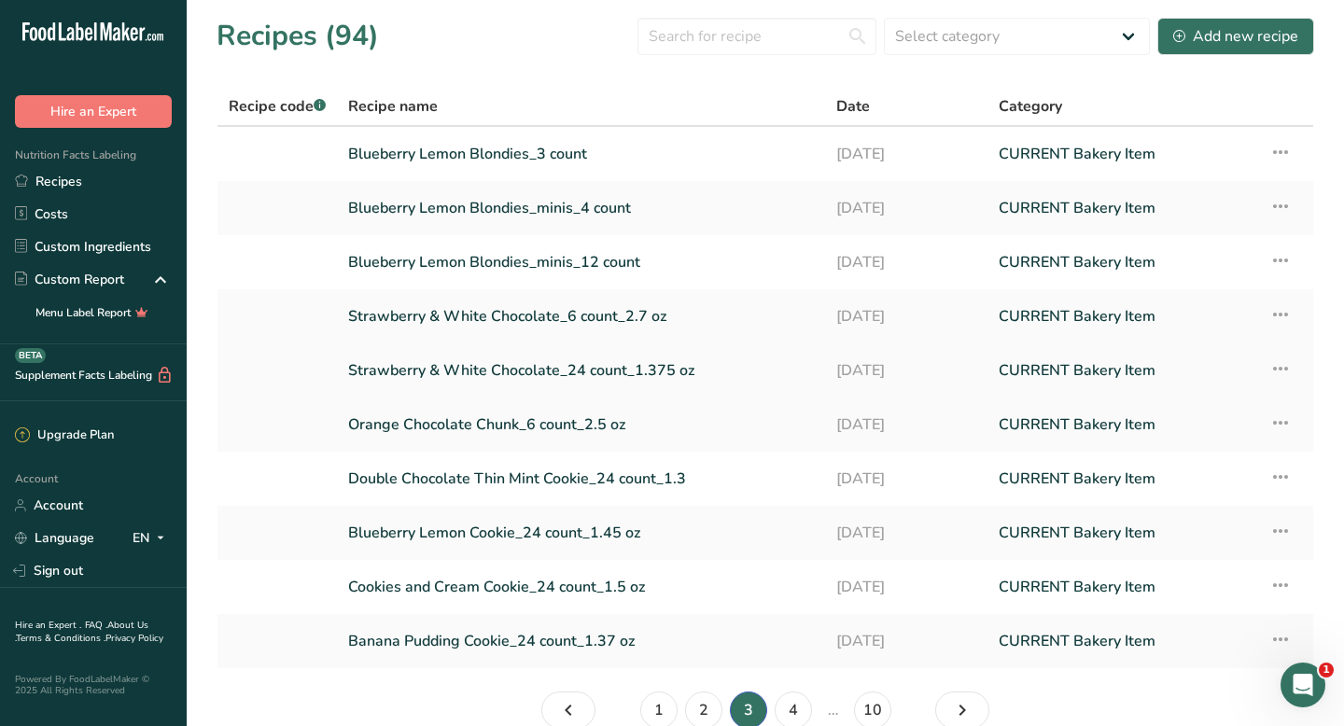
scroll to position [1, 0]
click at [655, 712] on link "1" at bounding box center [658, 709] width 37 height 37
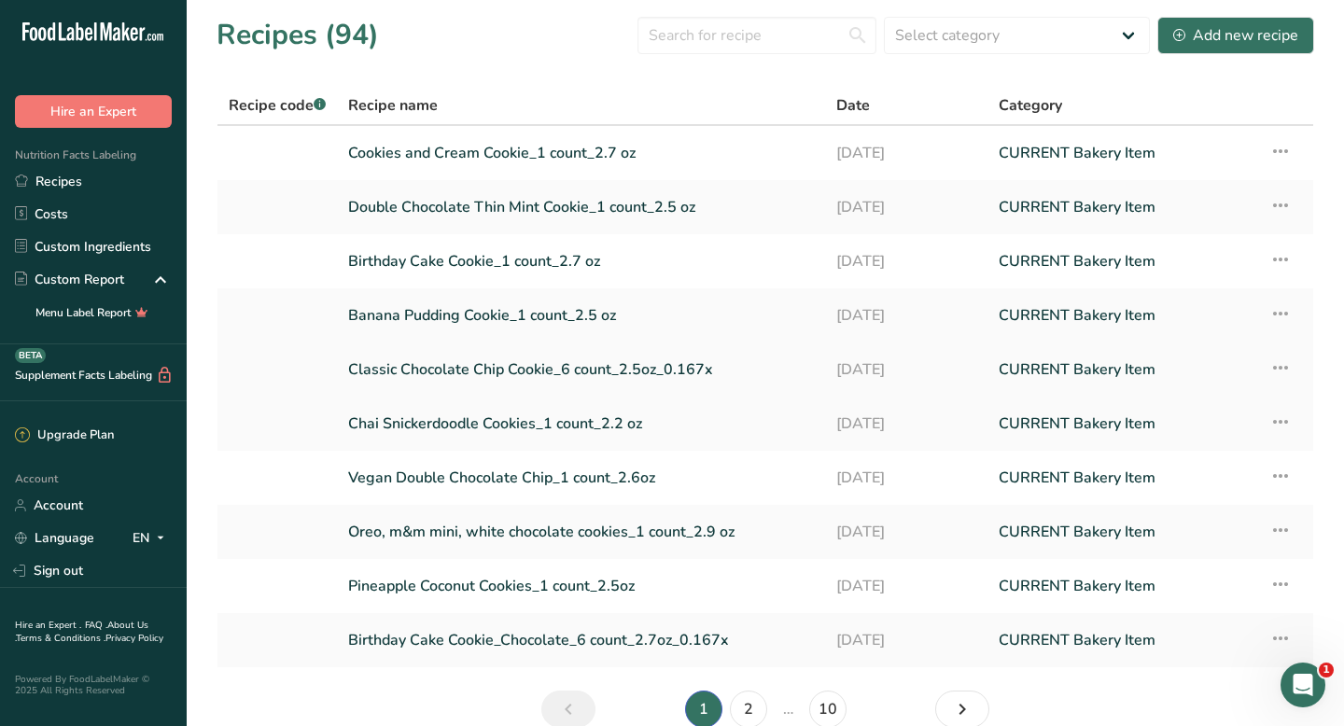
click at [552, 362] on link "Classic Chocolate Chip Cookie_6 count_2.5oz_0.167x" at bounding box center [581, 369] width 466 height 39
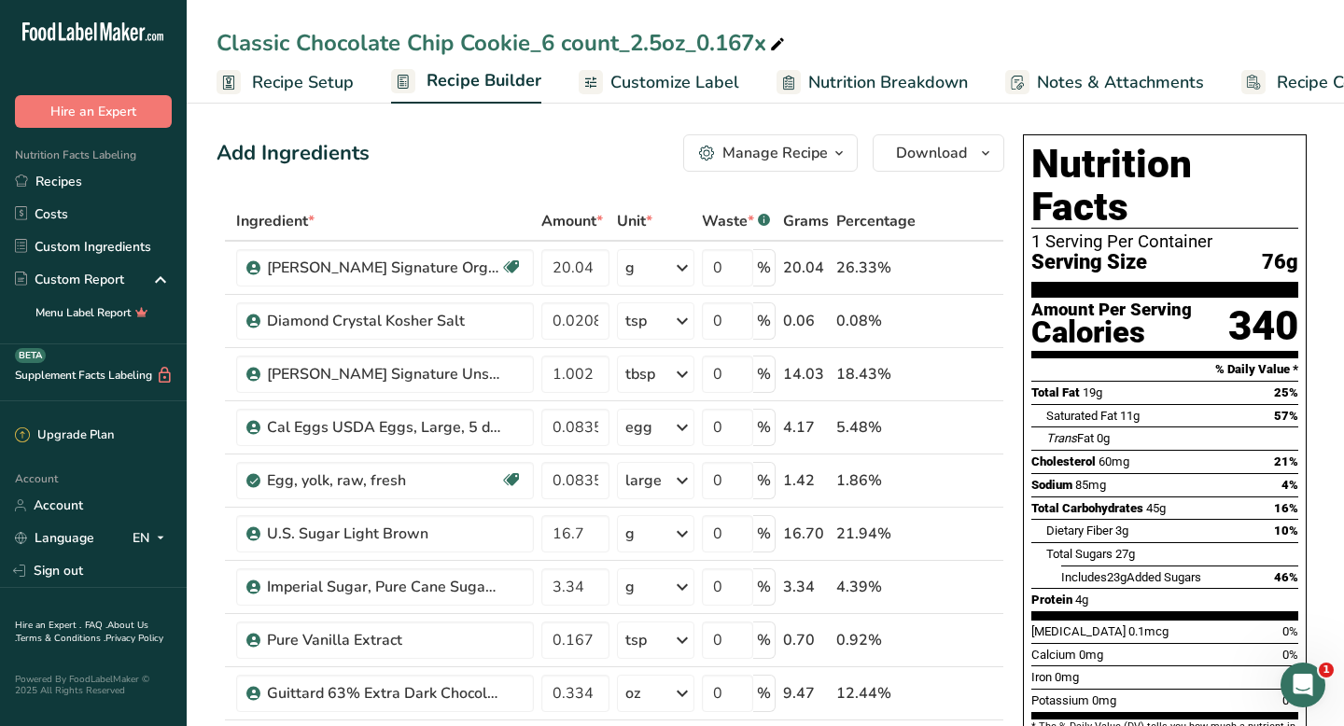
click at [1296, 83] on span "Recipe Costing" at bounding box center [1334, 82] width 114 height 25
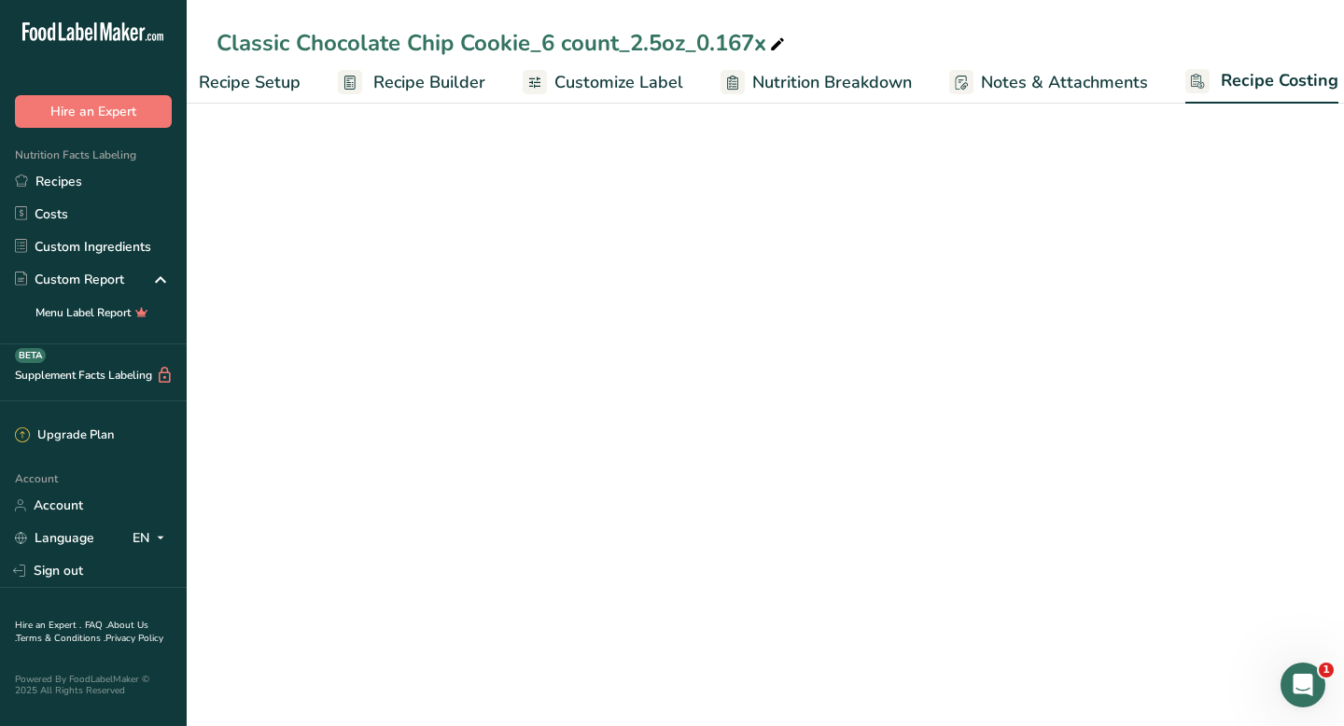
select select "12"
select select "5"
select select "12"
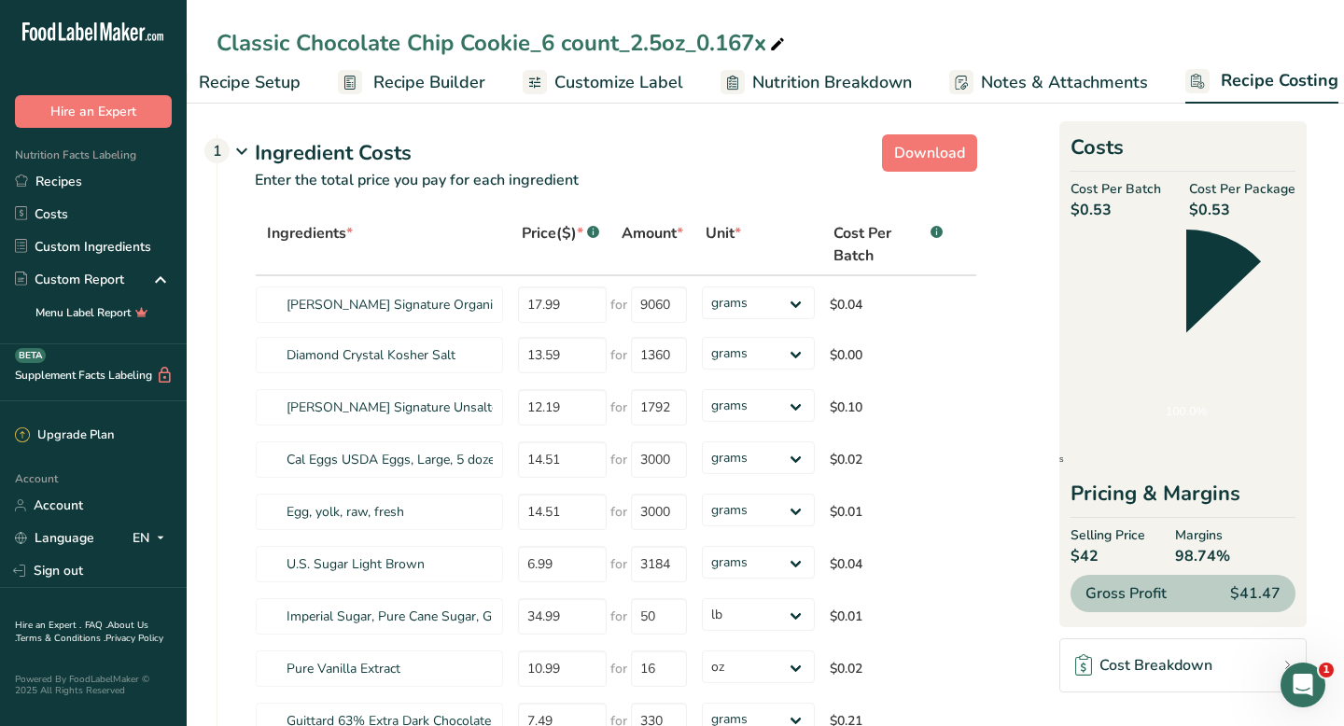
scroll to position [0, 76]
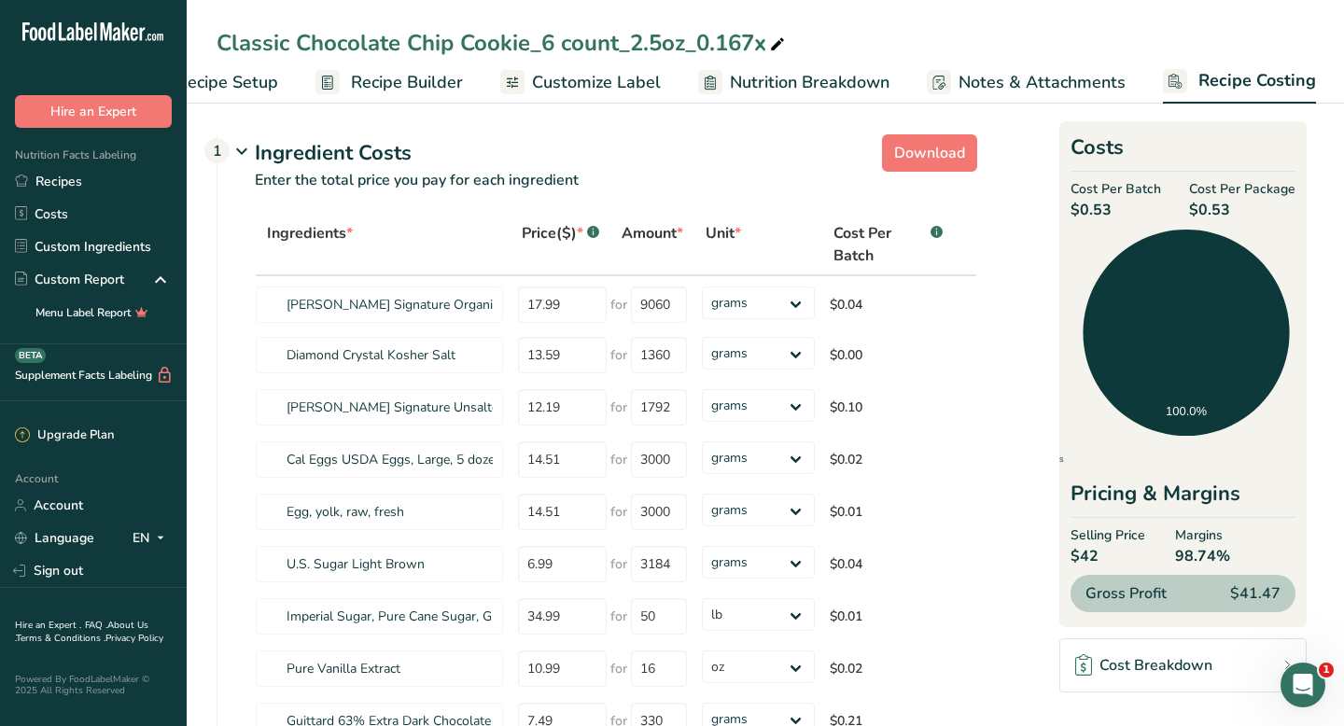
click at [698, 45] on div "Classic Chocolate Chip Cookie_6 count_2.5oz_0.167x" at bounding box center [503, 43] width 572 height 34
click at [705, 44] on input "Classic Chocolate Chip Cookie_6 count_2.5oz_0.167x" at bounding box center [766, 43] width 1098 height 34
drag, startPoint x: 700, startPoint y: 44, endPoint x: 774, endPoint y: 45, distance: 73.7
click at [774, 45] on input "Classic Chocolate Chip Cookie_6 count_2.5oz_0.167x" at bounding box center [766, 43] width 1098 height 34
click at [549, 42] on input "Classic Chocolate Chip Cookie_6 count_2.5oz_" at bounding box center [766, 43] width 1098 height 34
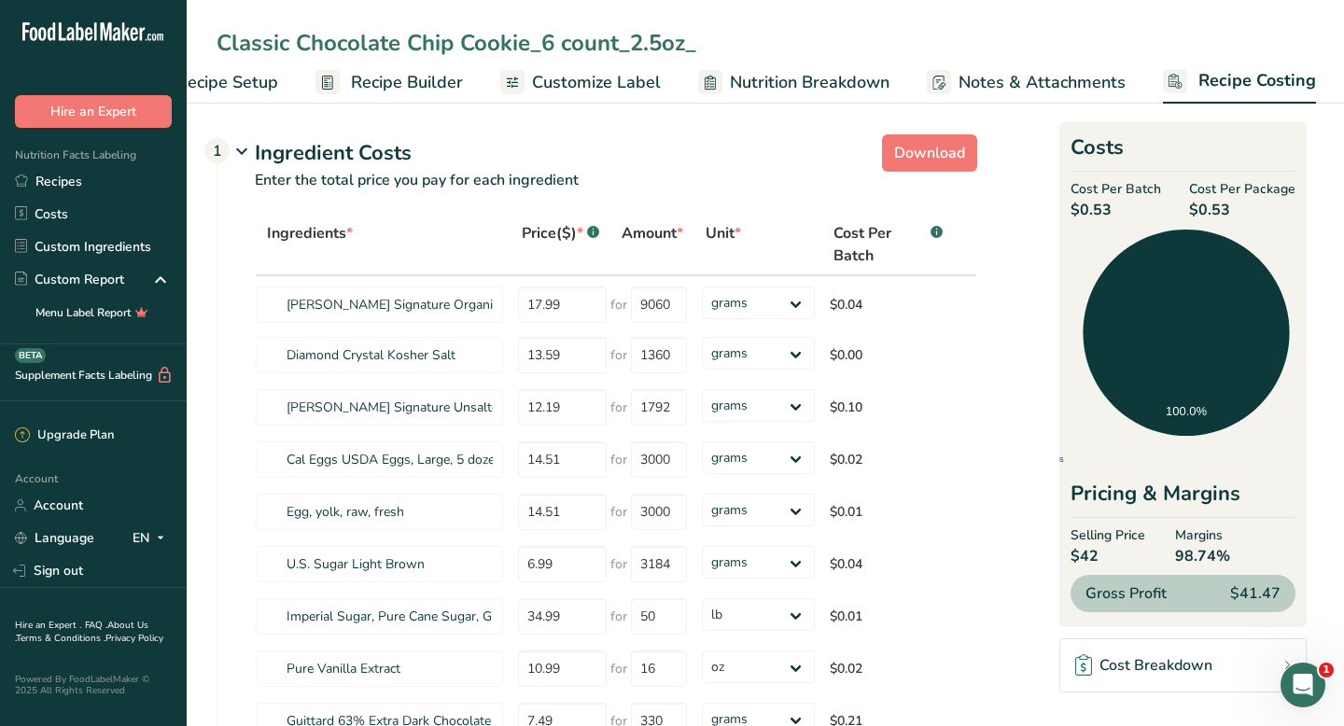
click at [545, 44] on input "Classic Chocolate Chip Cookie_6 count_2.5oz_" at bounding box center [766, 43] width 1098 height 34
click at [550, 45] on input "Classic Chocolate Chip Cookie_6 count_2.5oz_" at bounding box center [766, 43] width 1098 height 34
click at [698, 47] on input "Classic Chocolate Chip Cookie_1 count_2.5oz_" at bounding box center [766, 43] width 1098 height 34
type input "Classic Chocolate Chip Cookie_1 count_2.5oz"
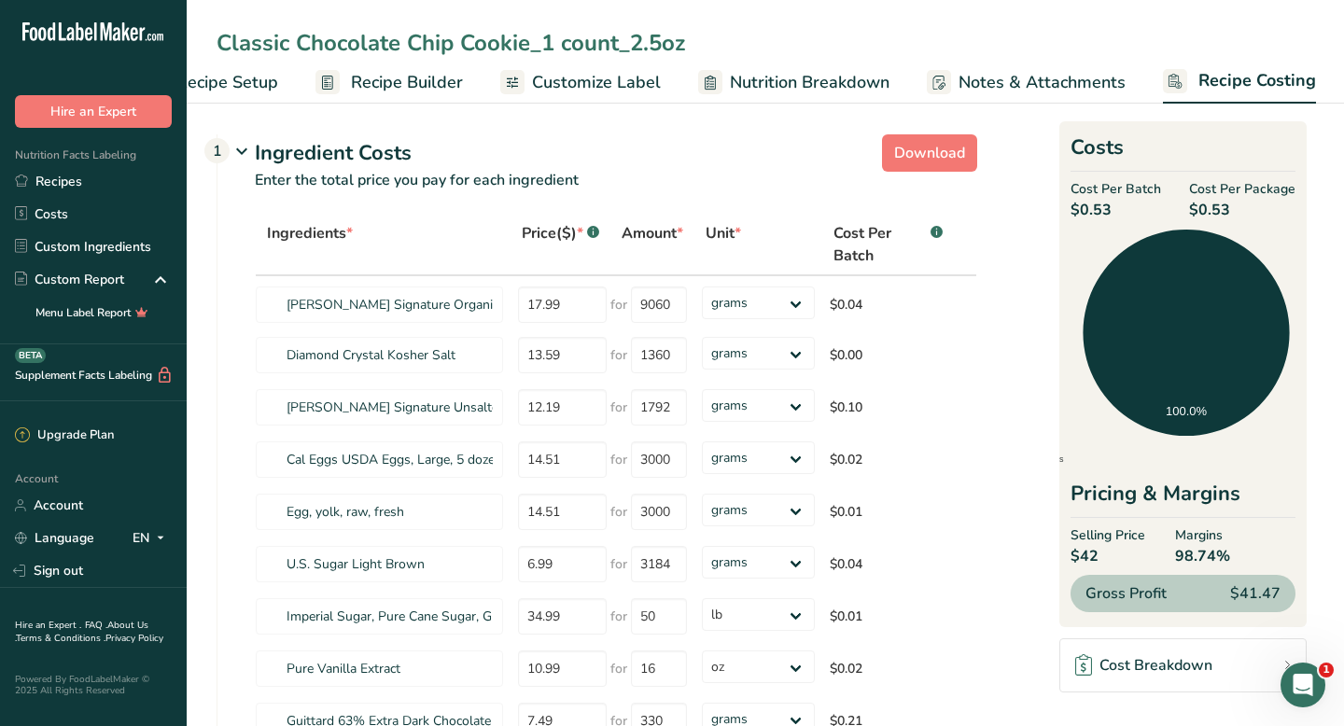
click at [201, 236] on section "Download Ingredient Costs 1 Enter the total price you pay for each ingredient I…" at bounding box center [765, 637] width 1157 height 1081
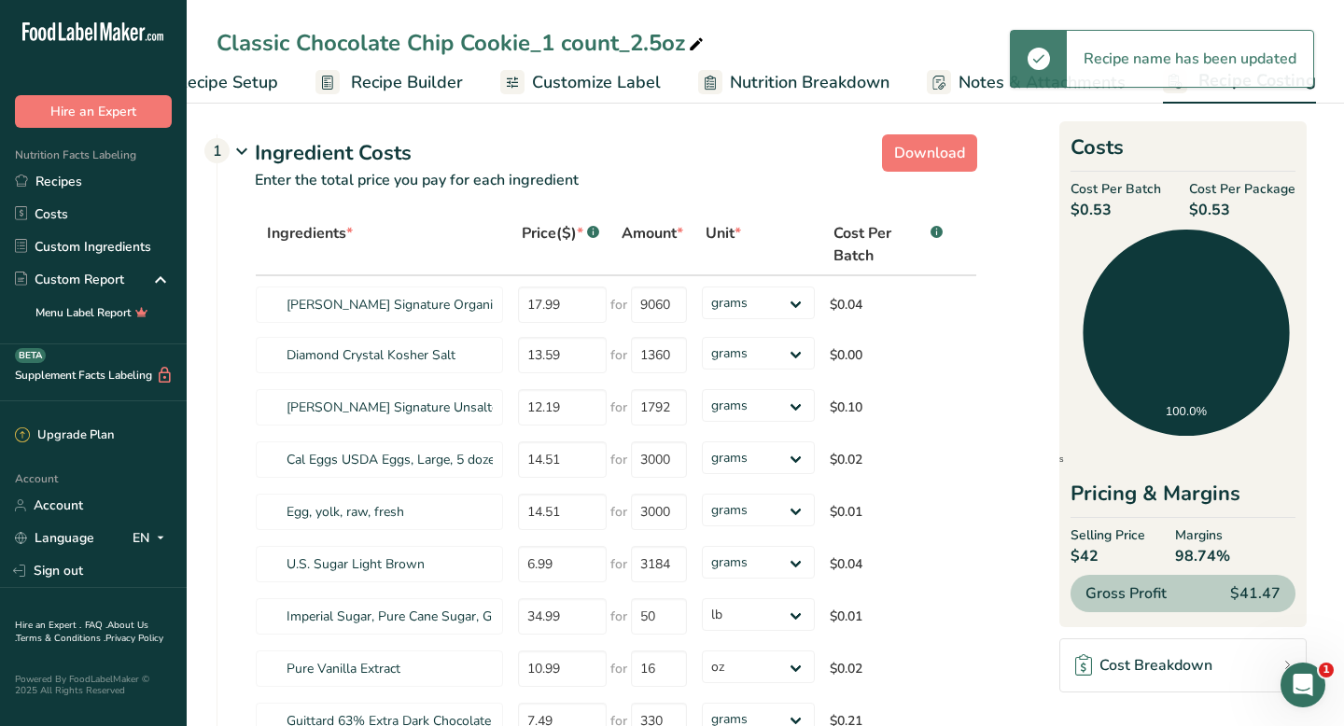
click at [258, 82] on span "Recipe Setup" at bounding box center [227, 82] width 102 height 25
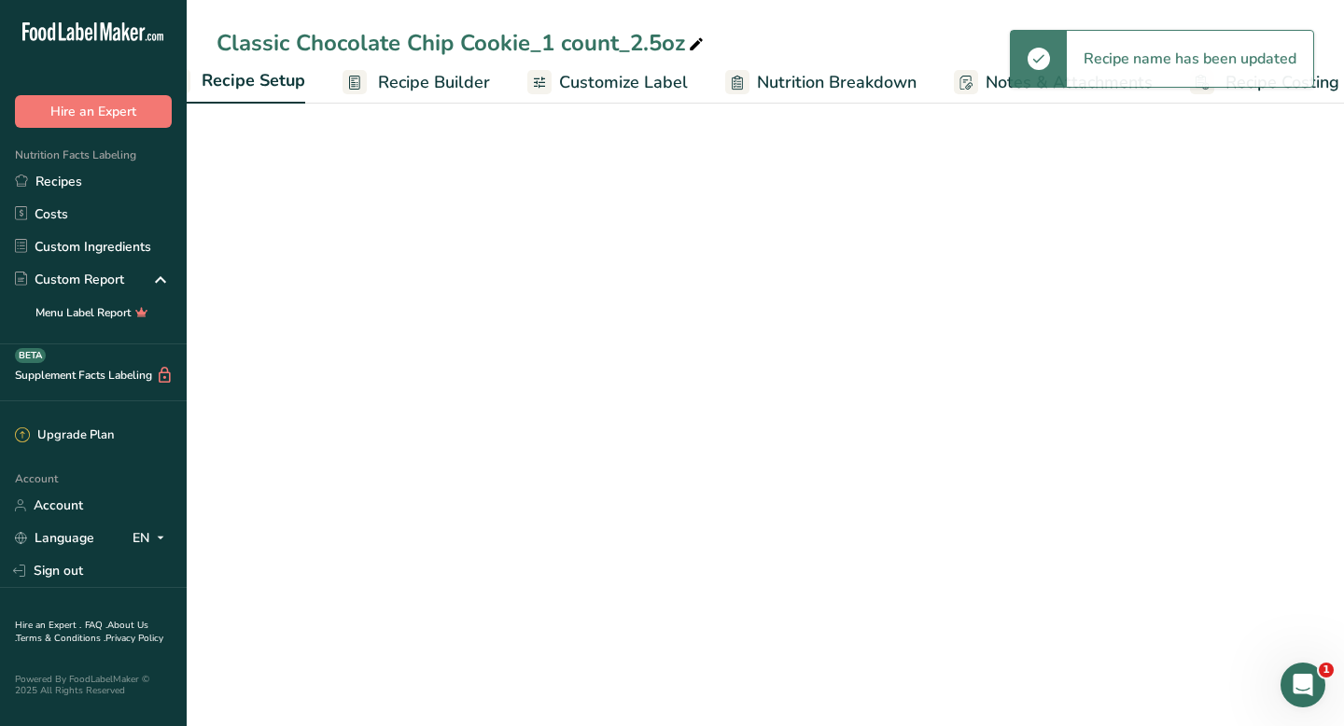
scroll to position [0, 7]
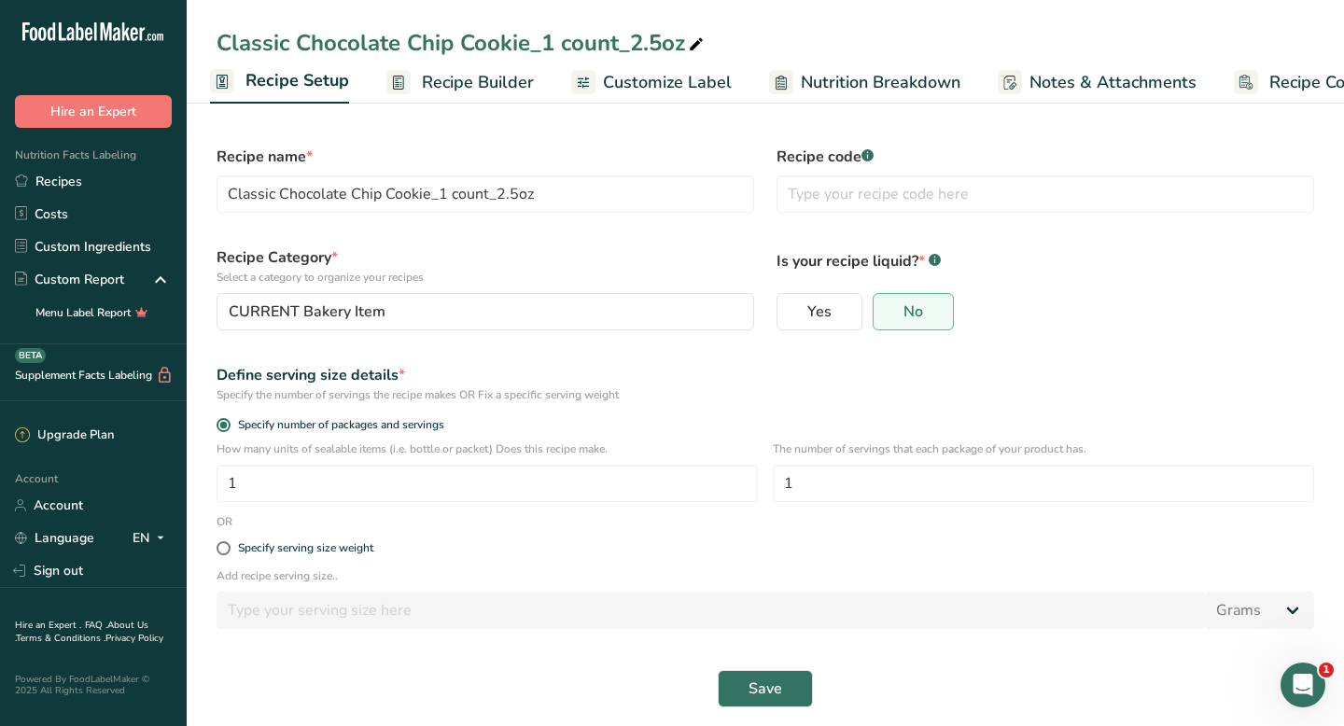
click at [437, 83] on span "Recipe Builder" at bounding box center [478, 82] width 112 height 25
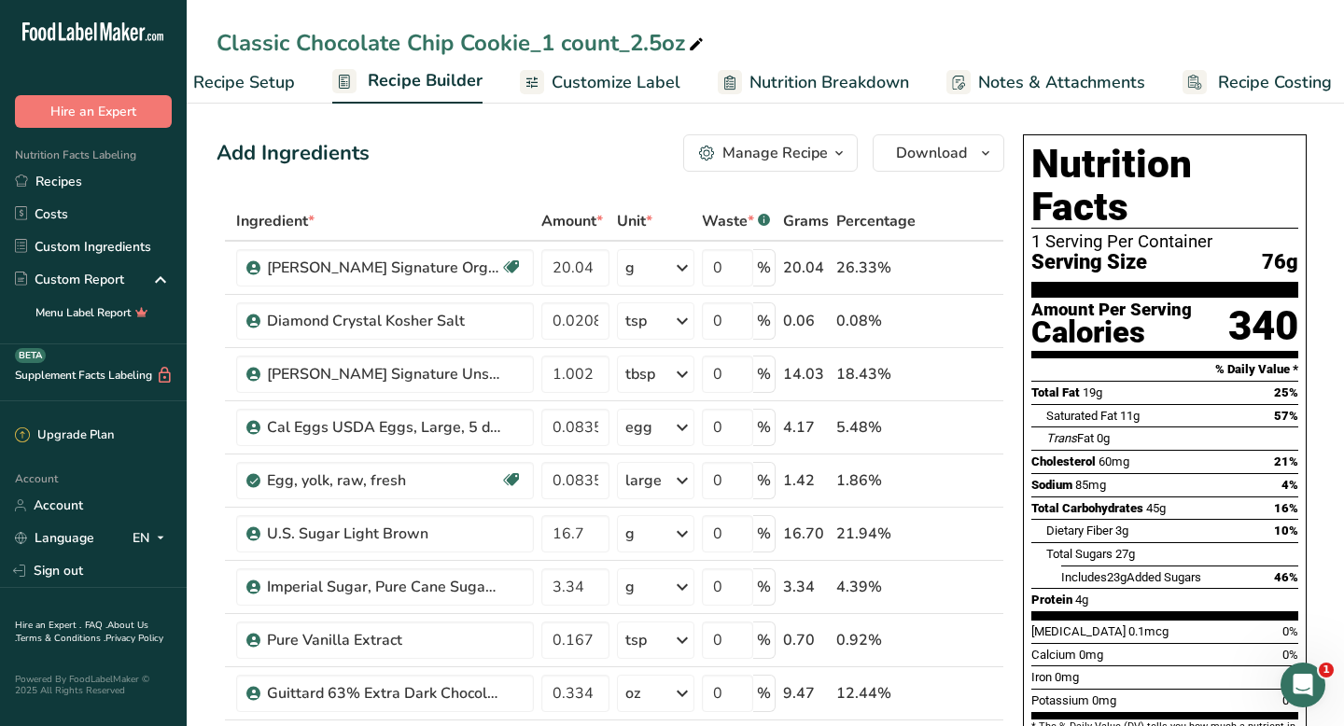
scroll to position [0, 76]
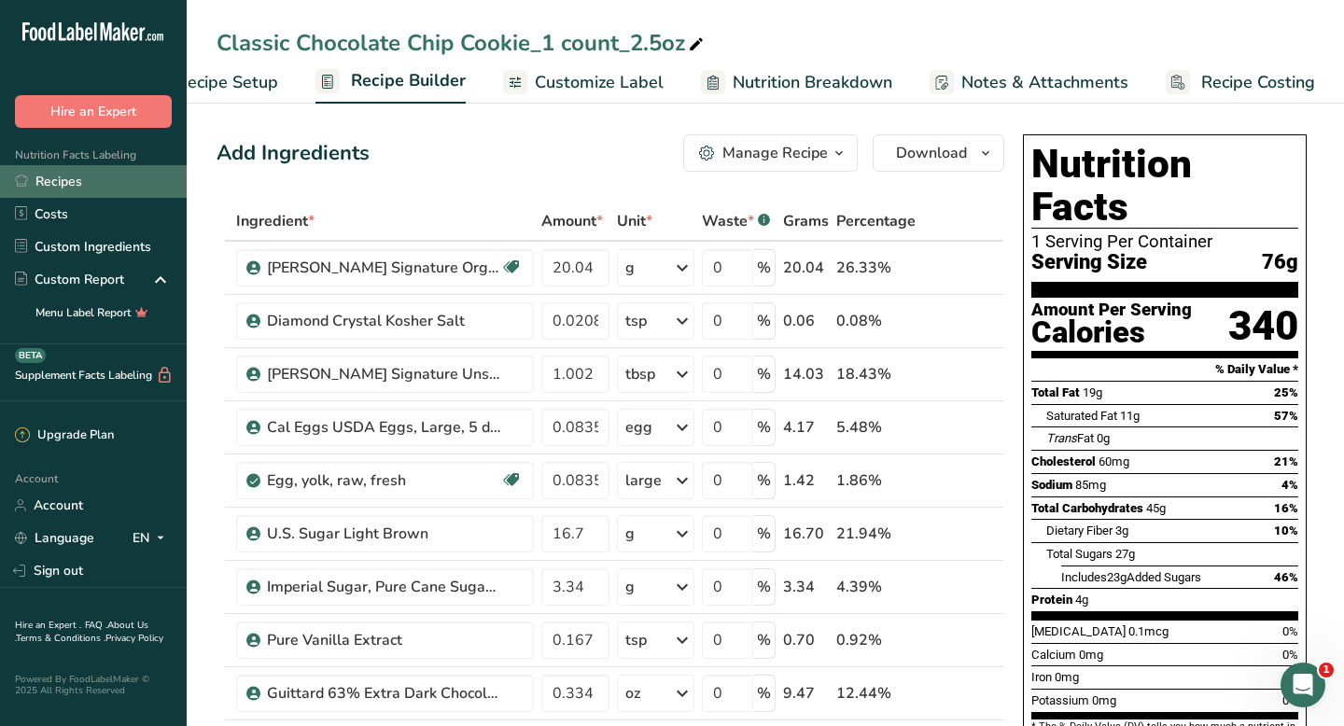
click at [73, 184] on link "Recipes" at bounding box center [93, 181] width 187 height 33
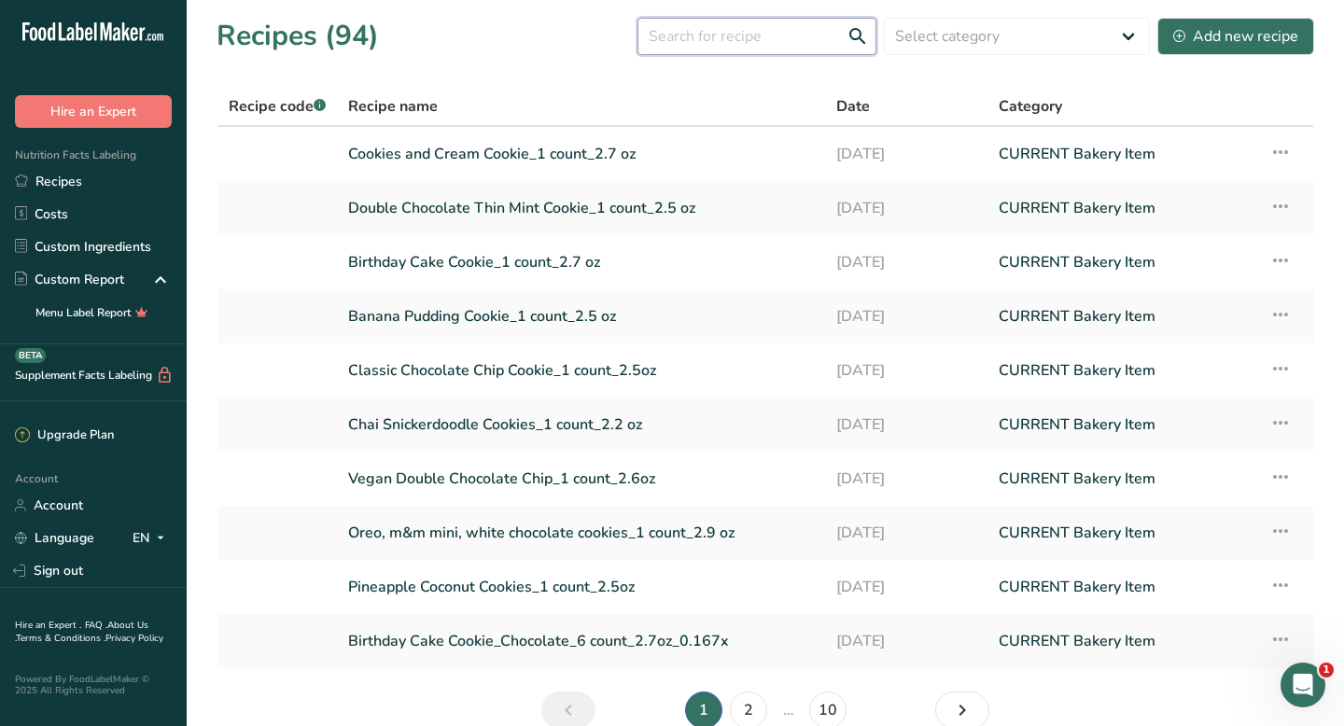
click at [763, 41] on input "text" at bounding box center [757, 36] width 239 height 37
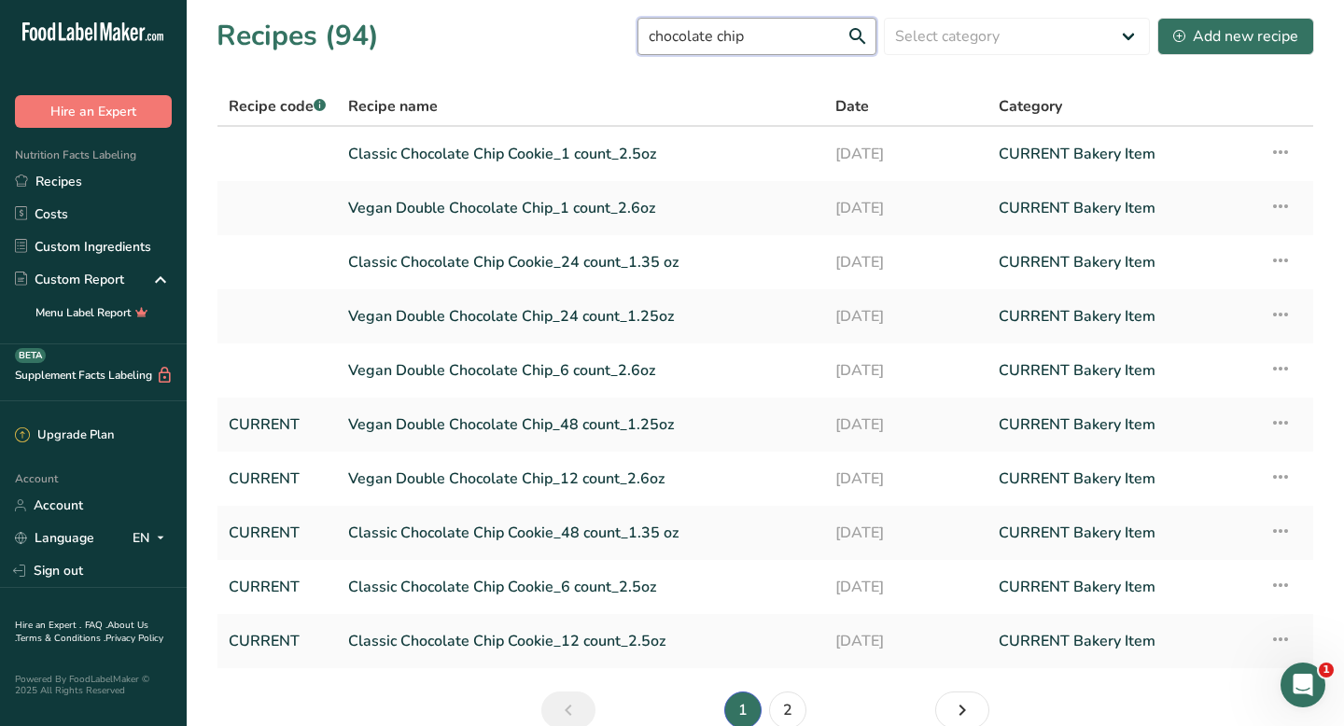
drag, startPoint x: 778, startPoint y: 42, endPoint x: 677, endPoint y: 41, distance: 100.8
click at [677, 41] on input "chocolate chip" at bounding box center [757, 36] width 239 height 37
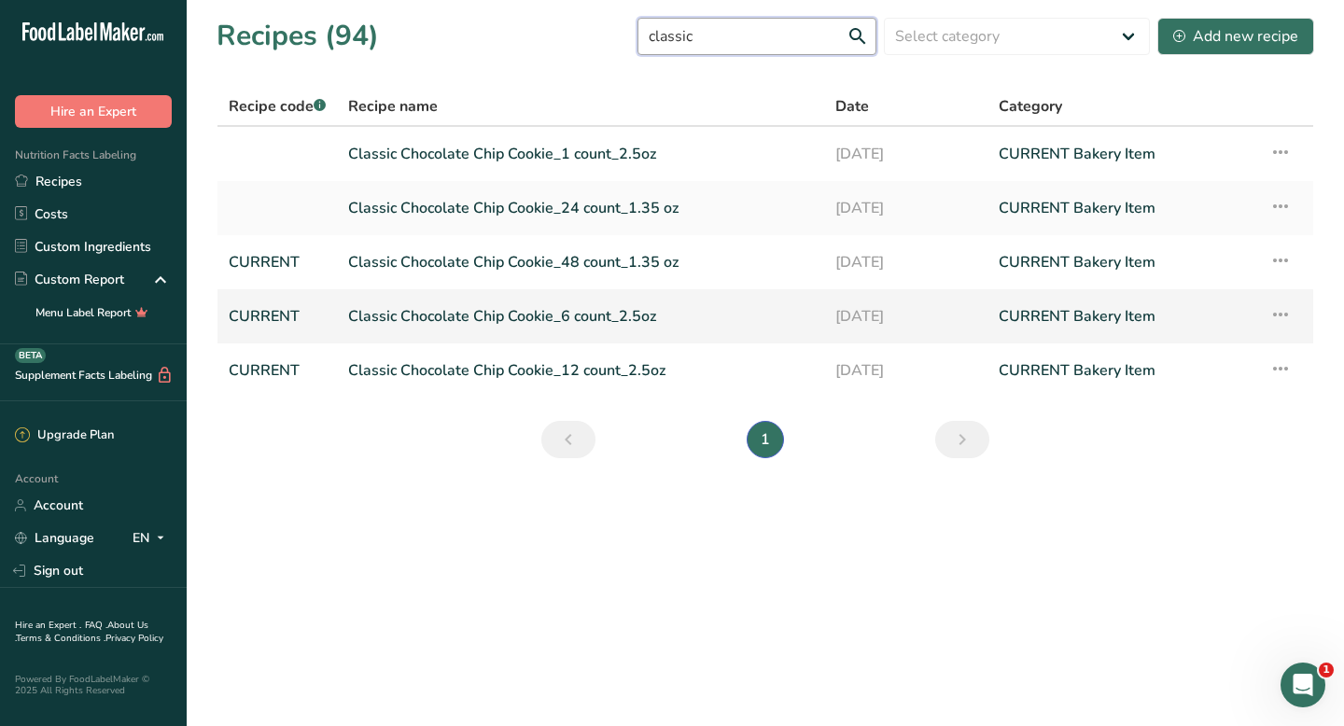
type input "classic"
click at [402, 317] on link "Classic Chocolate Chip Cookie_6 count_2.5oz" at bounding box center [580, 316] width 465 height 39
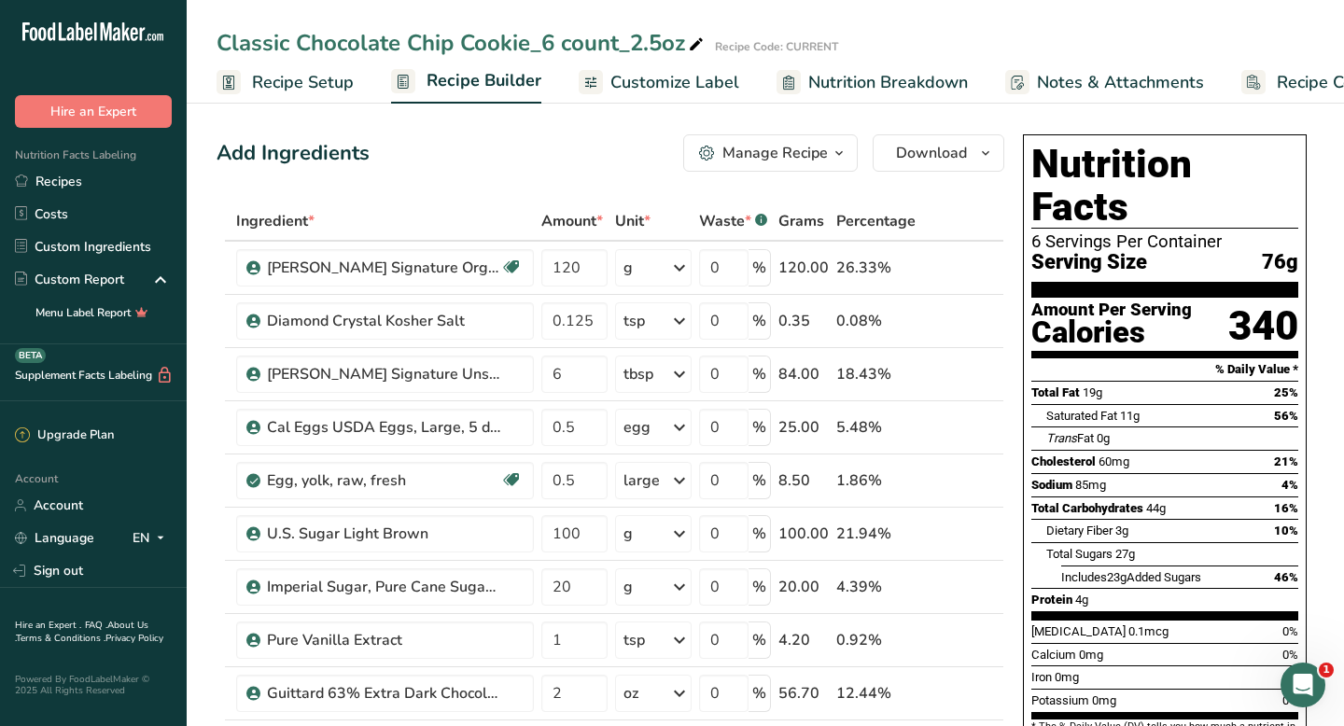
click at [1296, 77] on span "Recipe Costing" at bounding box center [1334, 82] width 114 height 25
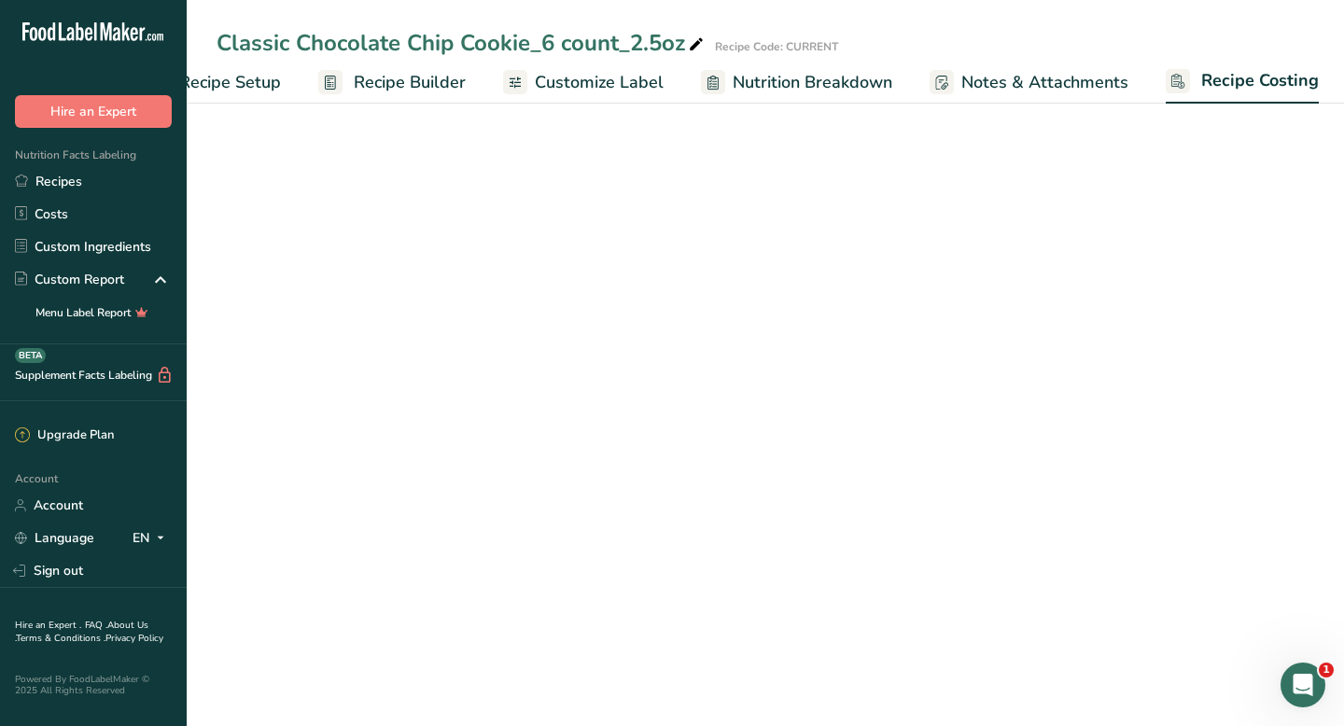
select select "12"
select select "5"
select select "12"
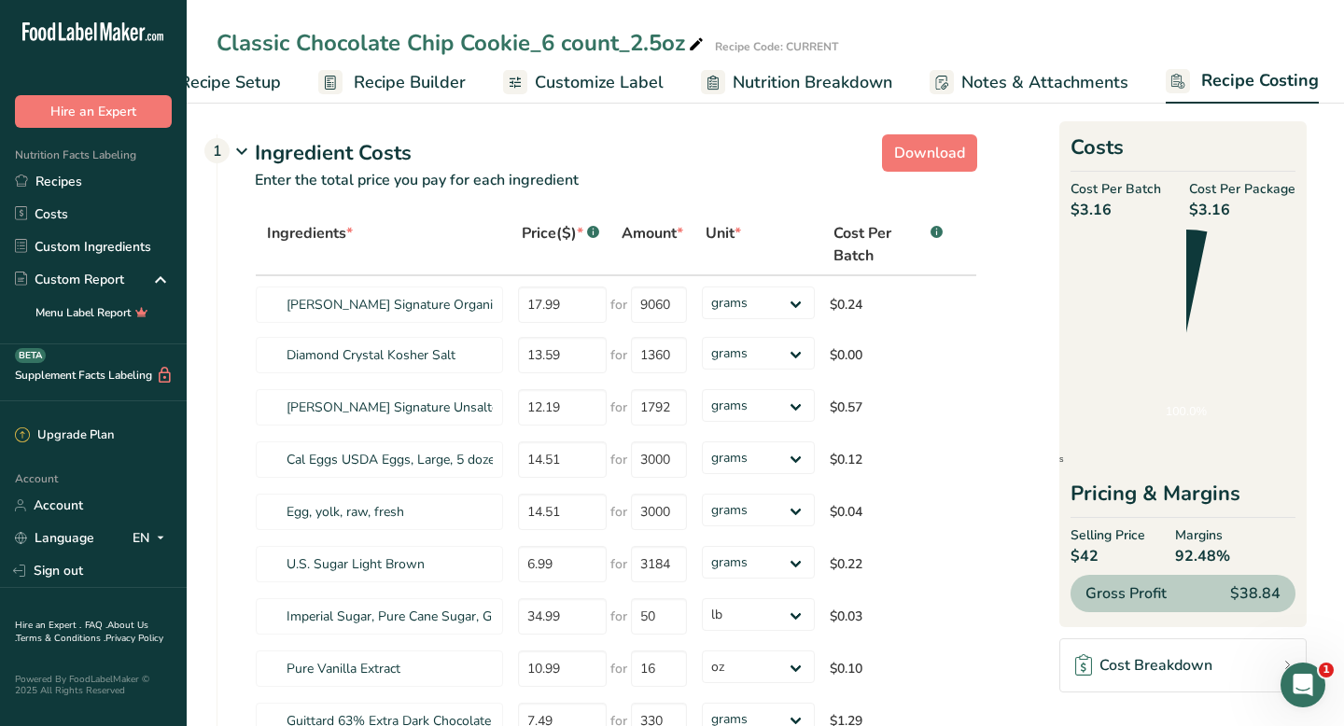
scroll to position [0, 76]
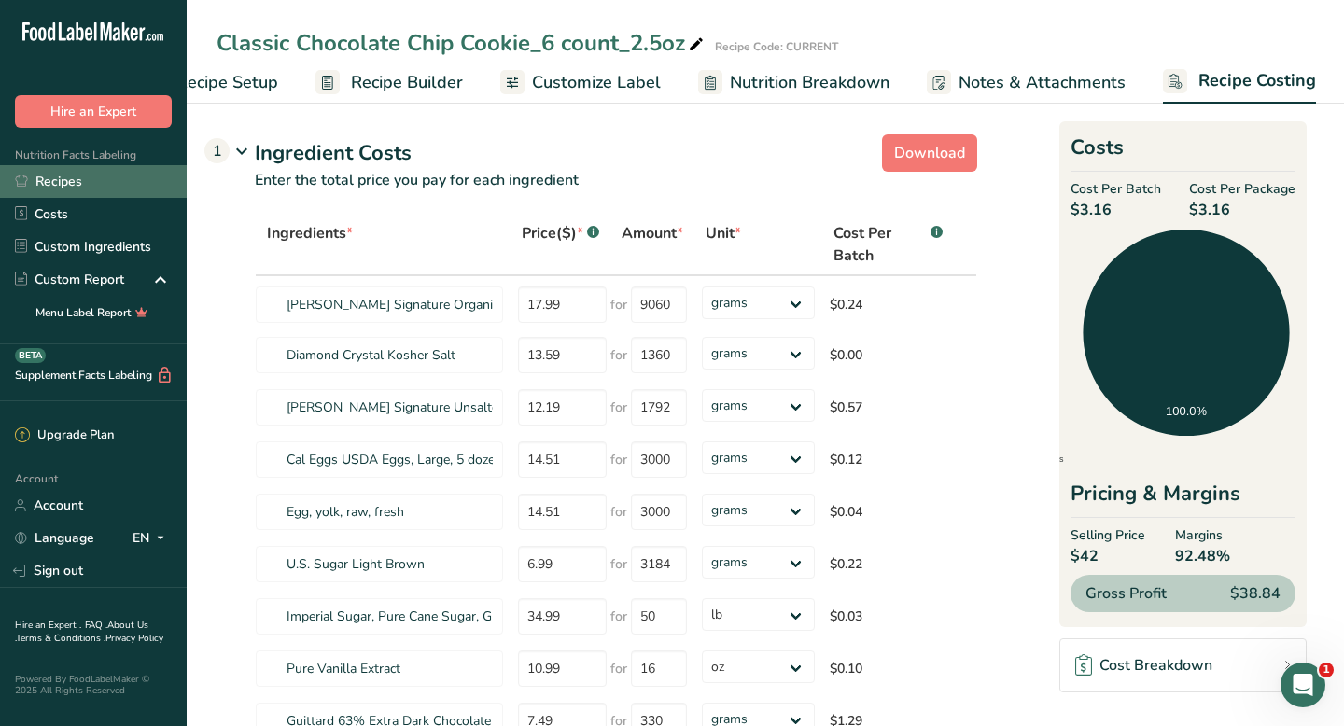
click at [109, 180] on link "Recipes" at bounding box center [93, 181] width 187 height 33
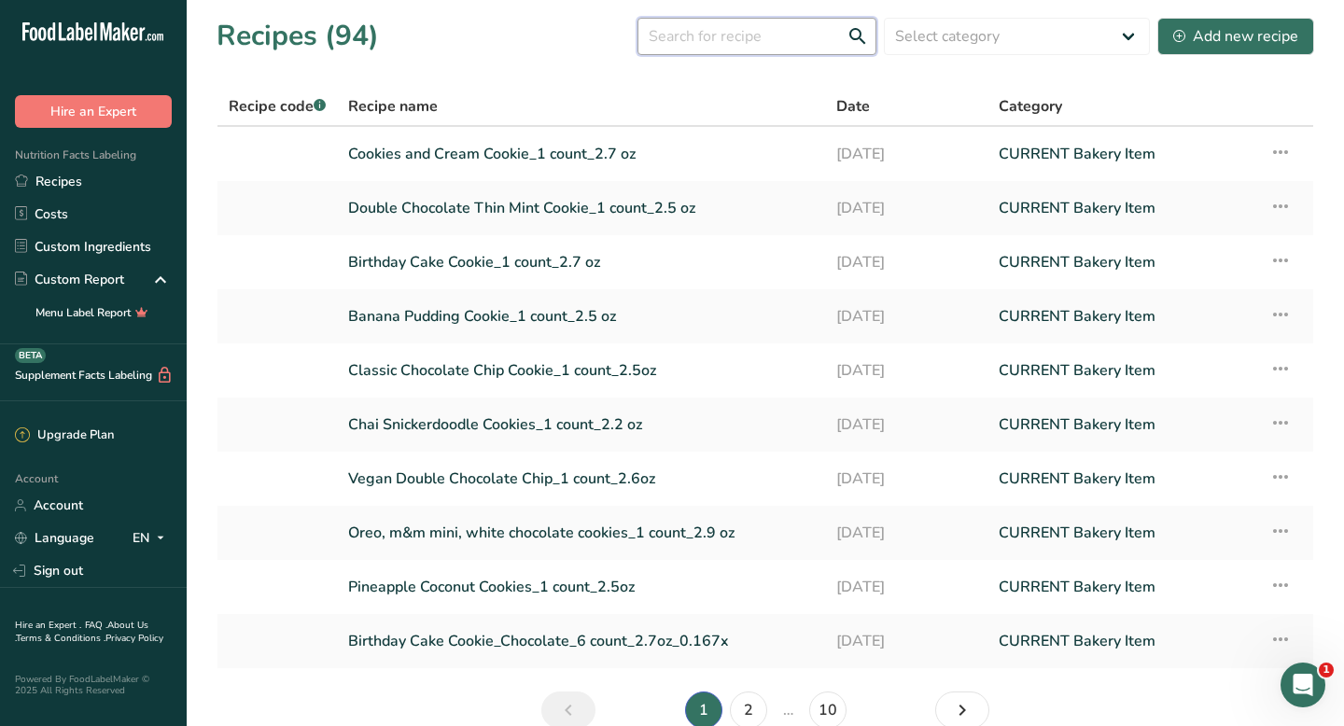
click at [749, 44] on input "text" at bounding box center [757, 36] width 239 height 37
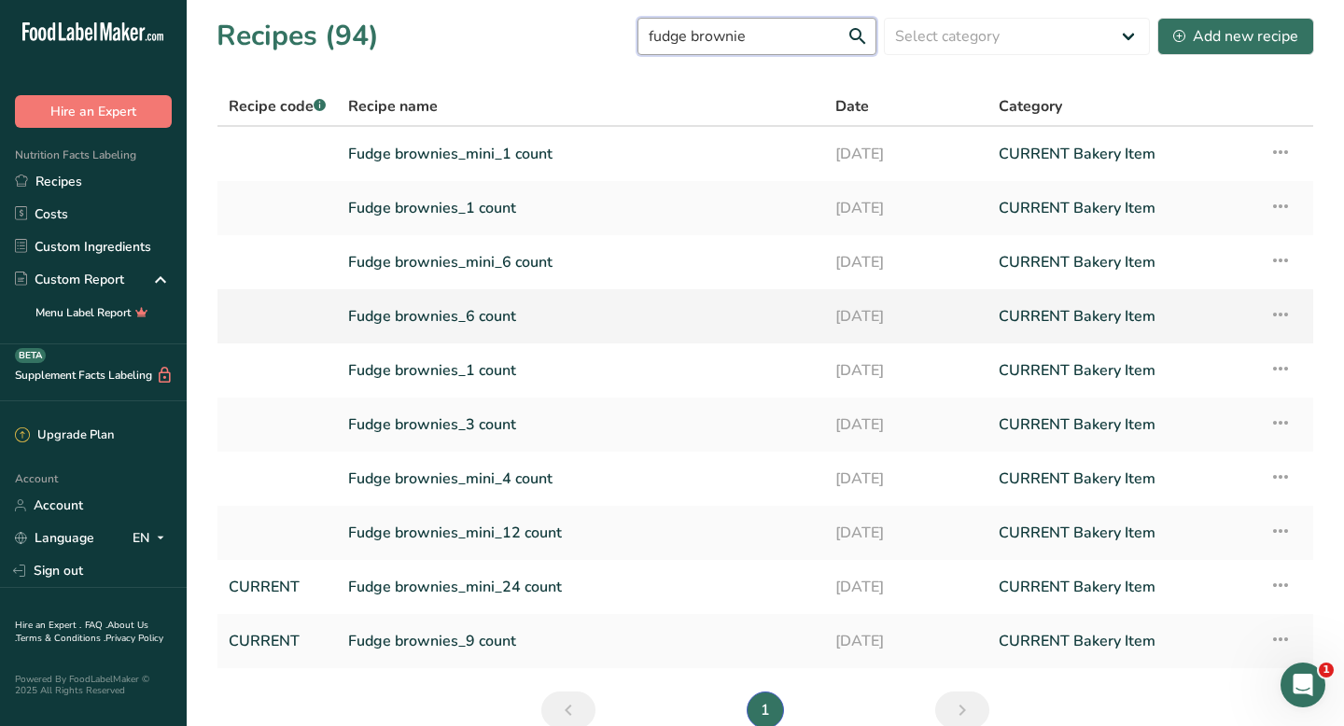
type input "fudge brownie"
click at [474, 315] on link "Fudge brownies_6 count" at bounding box center [580, 316] width 465 height 39
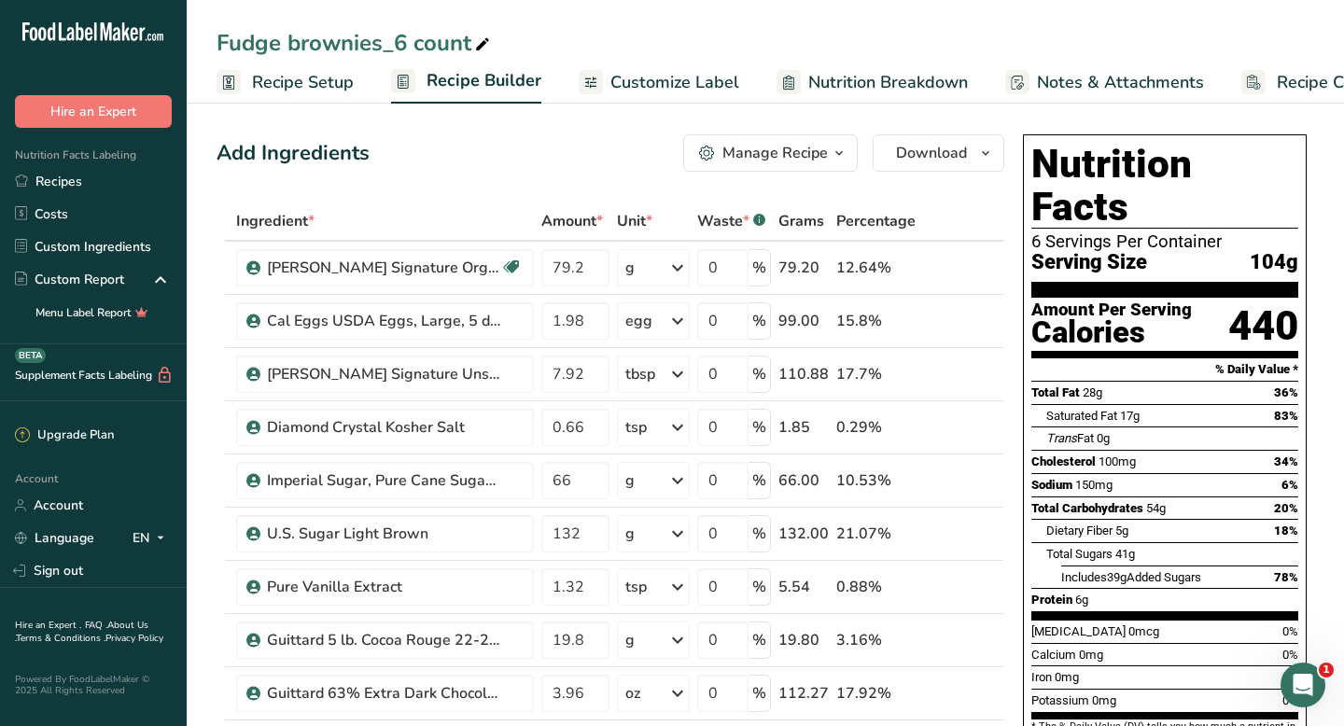
click at [1288, 75] on span "Recipe Costing" at bounding box center [1334, 82] width 114 height 25
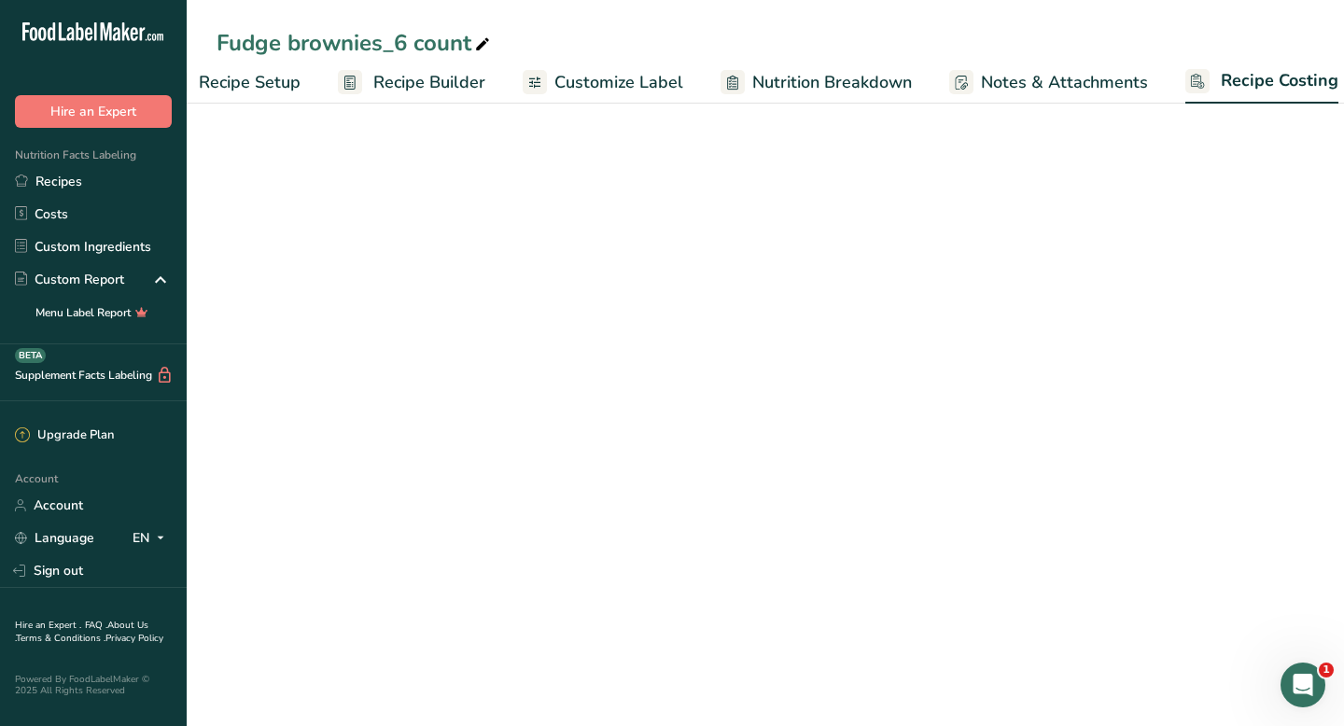
select select "12"
select select "5"
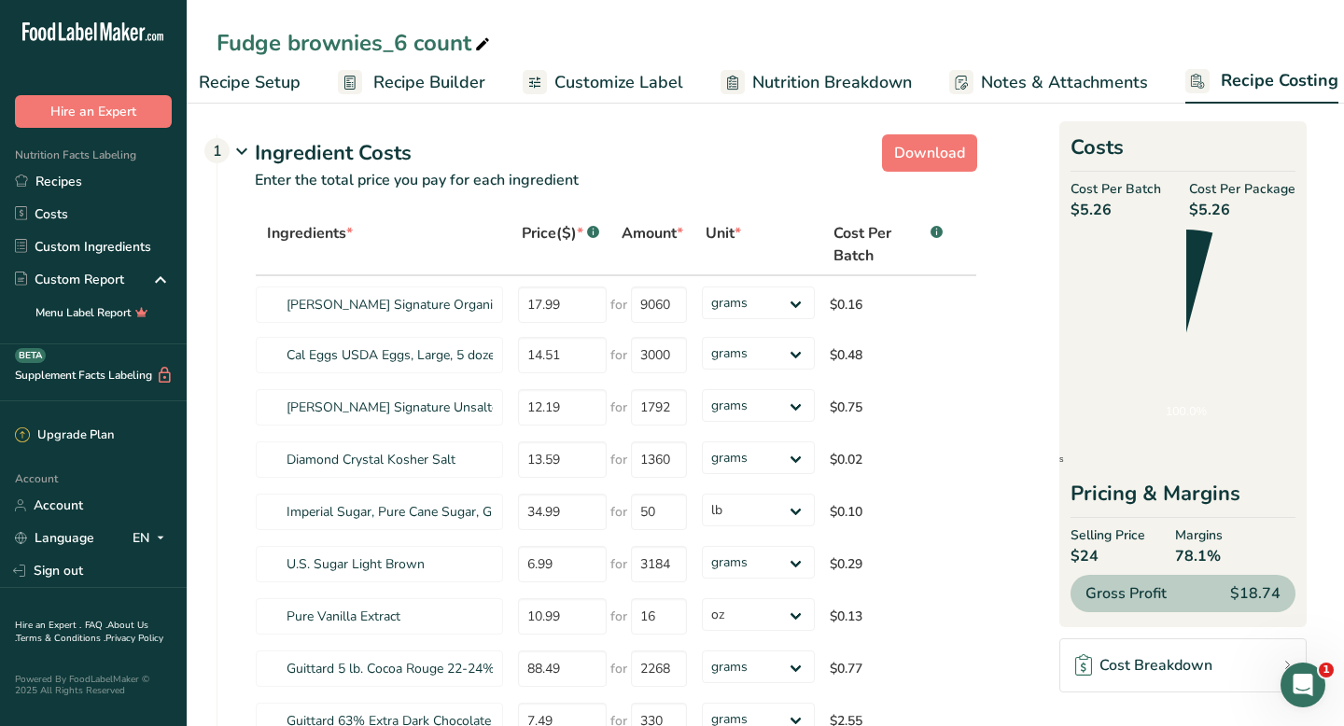
scroll to position [0, 76]
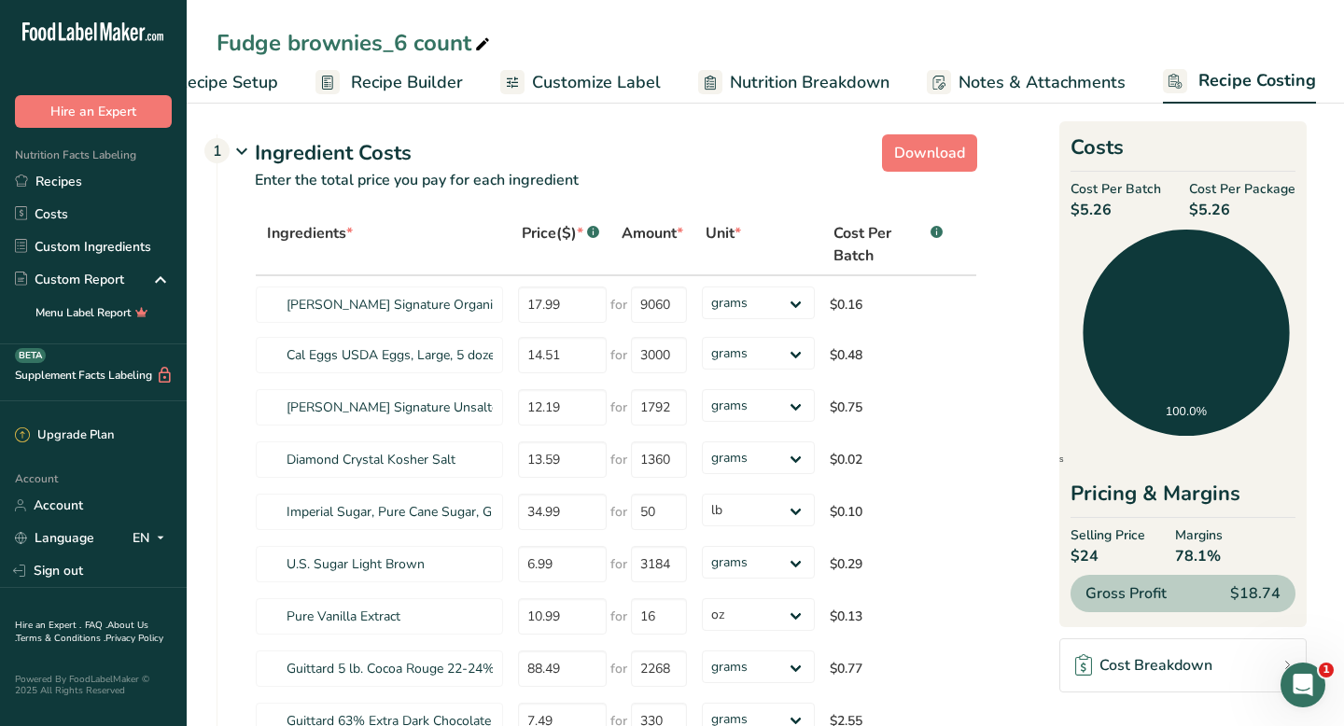
click at [401, 79] on span "Recipe Builder" at bounding box center [407, 82] width 112 height 25
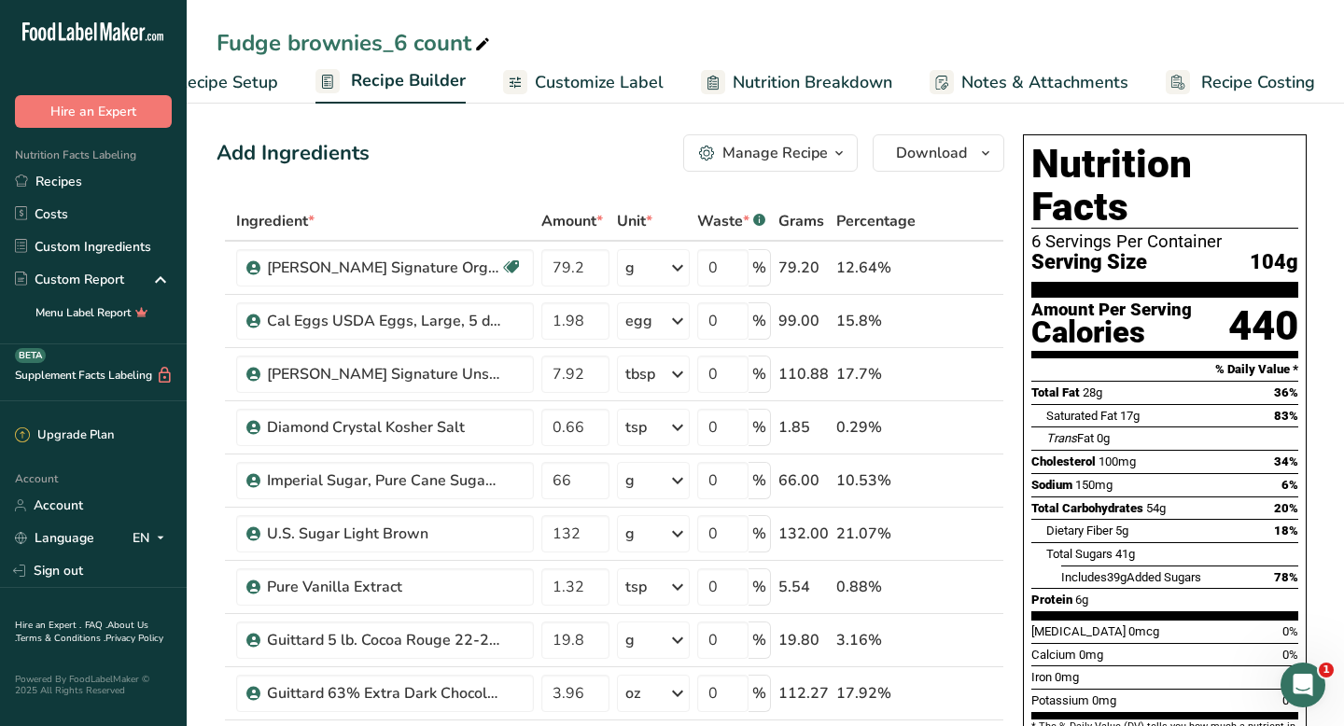
click at [618, 88] on span "Customize Label" at bounding box center [599, 82] width 129 height 25
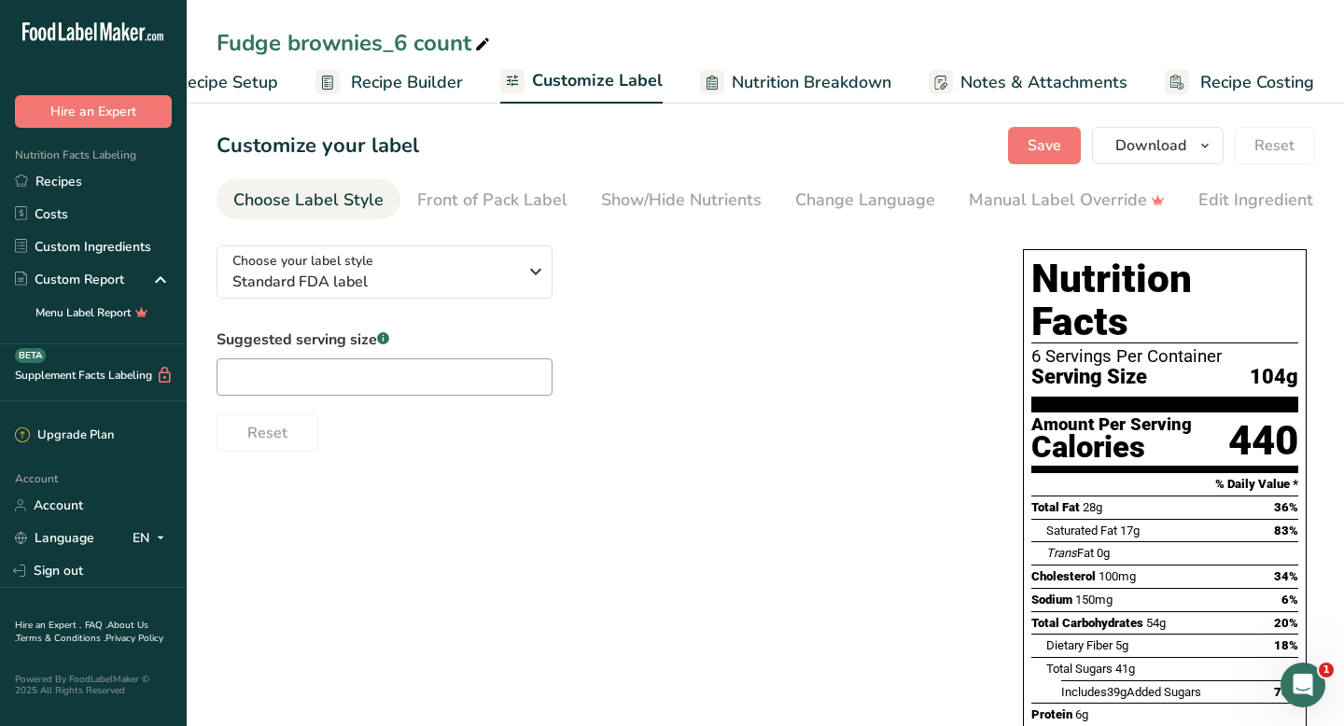
click at [1200, 77] on span "Recipe Costing" at bounding box center [1257, 82] width 114 height 25
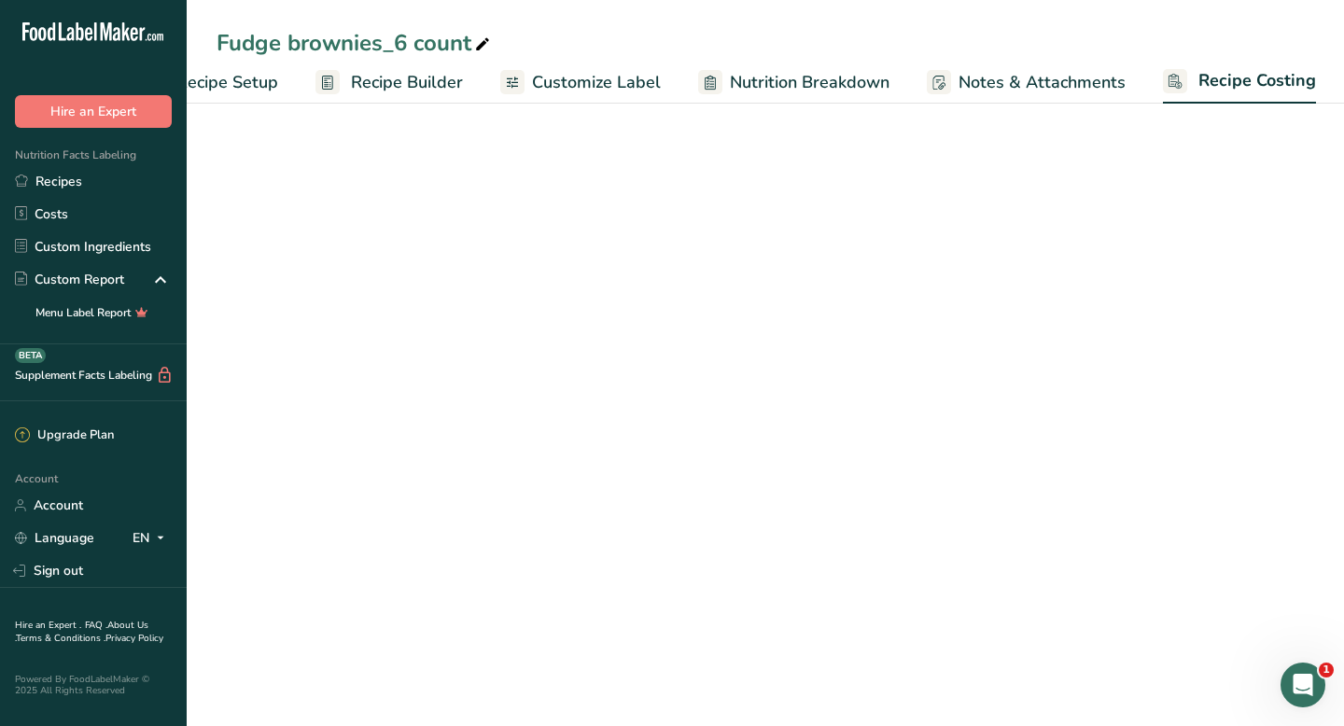
scroll to position [0, 76]
select select "12"
select select "5"
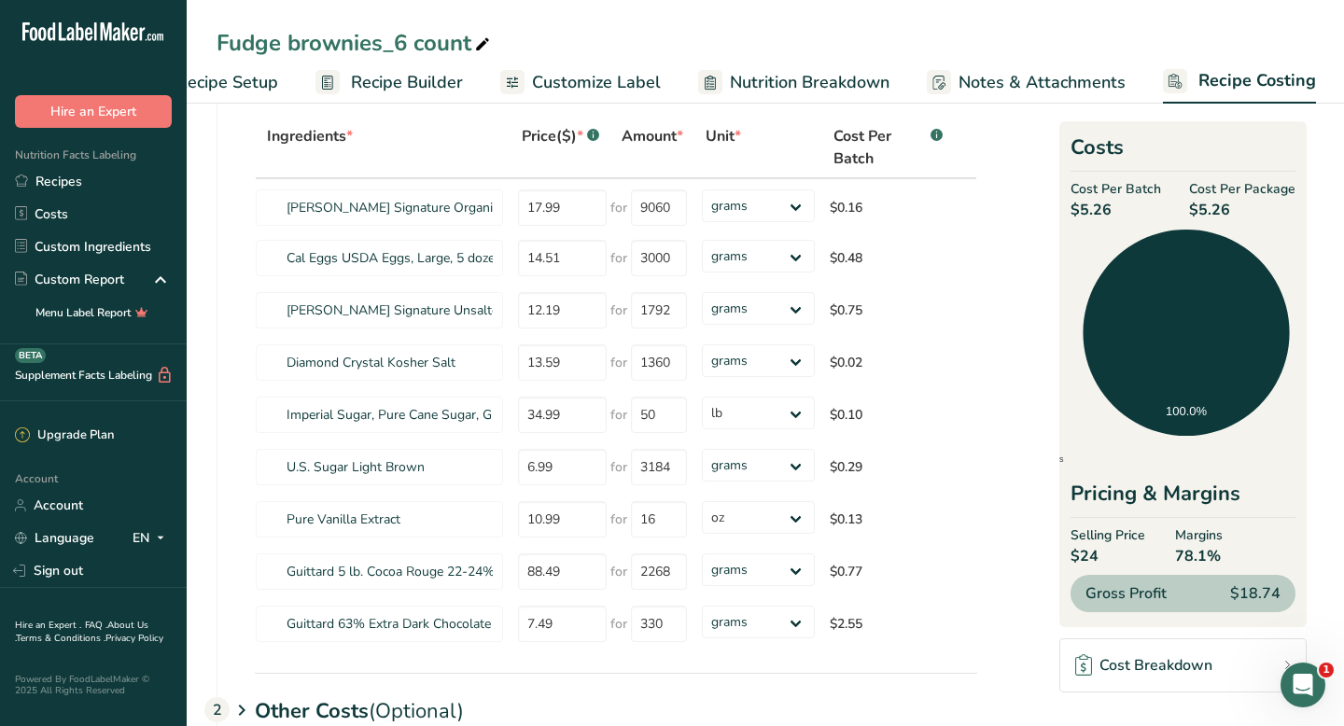
scroll to position [0, 0]
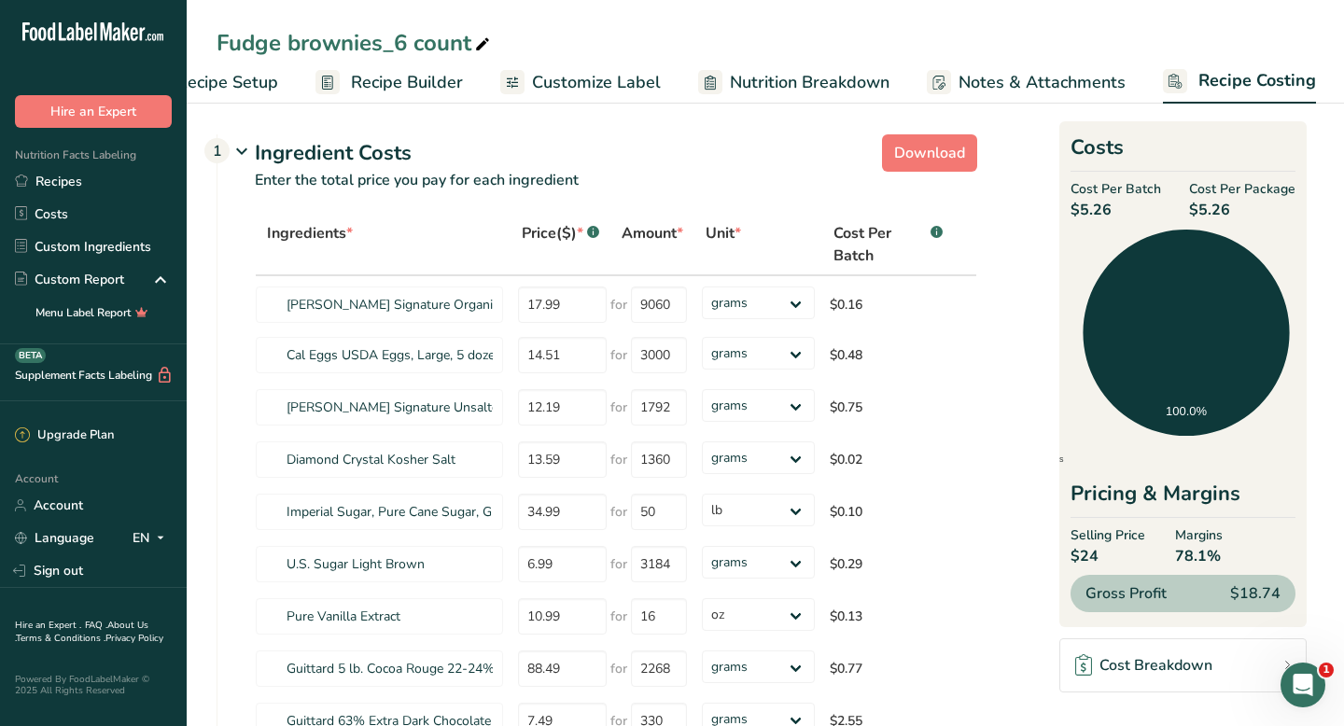
click at [371, 79] on span "Recipe Builder" at bounding box center [407, 82] width 112 height 25
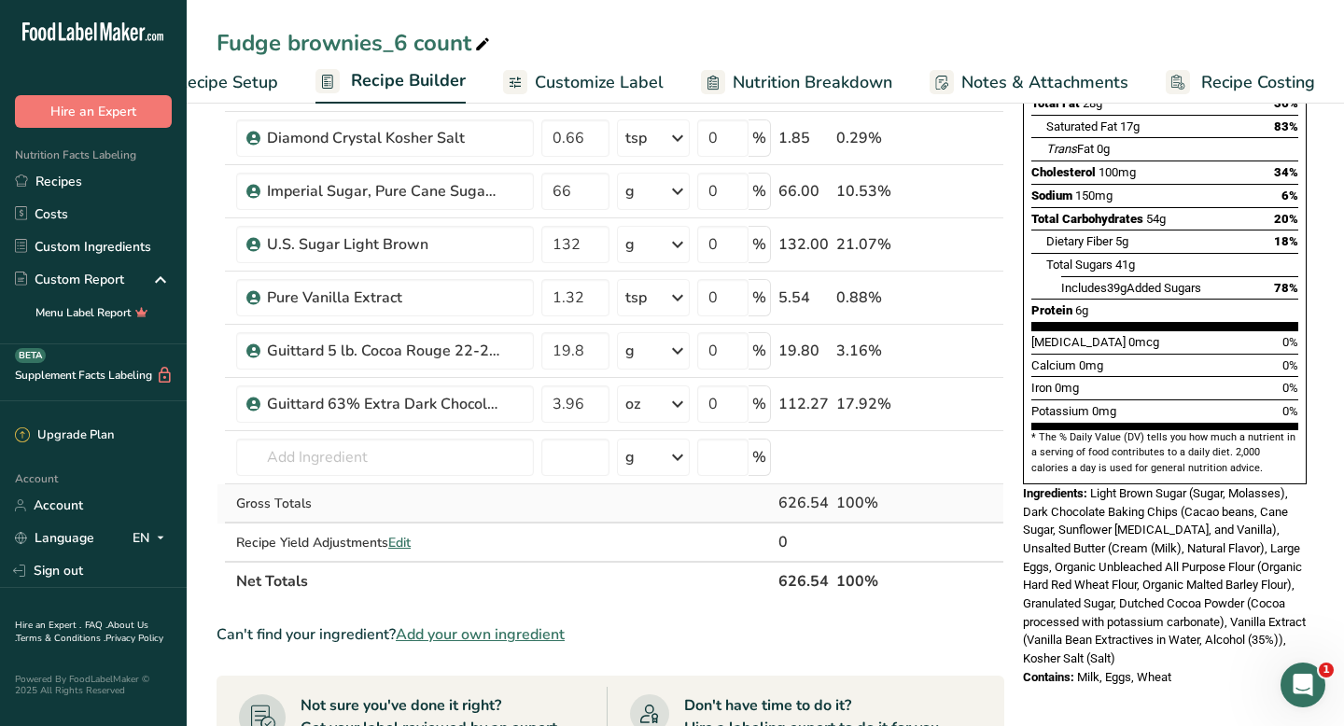
scroll to position [290, 0]
click at [42, 188] on link "Recipes" at bounding box center [93, 181] width 187 height 33
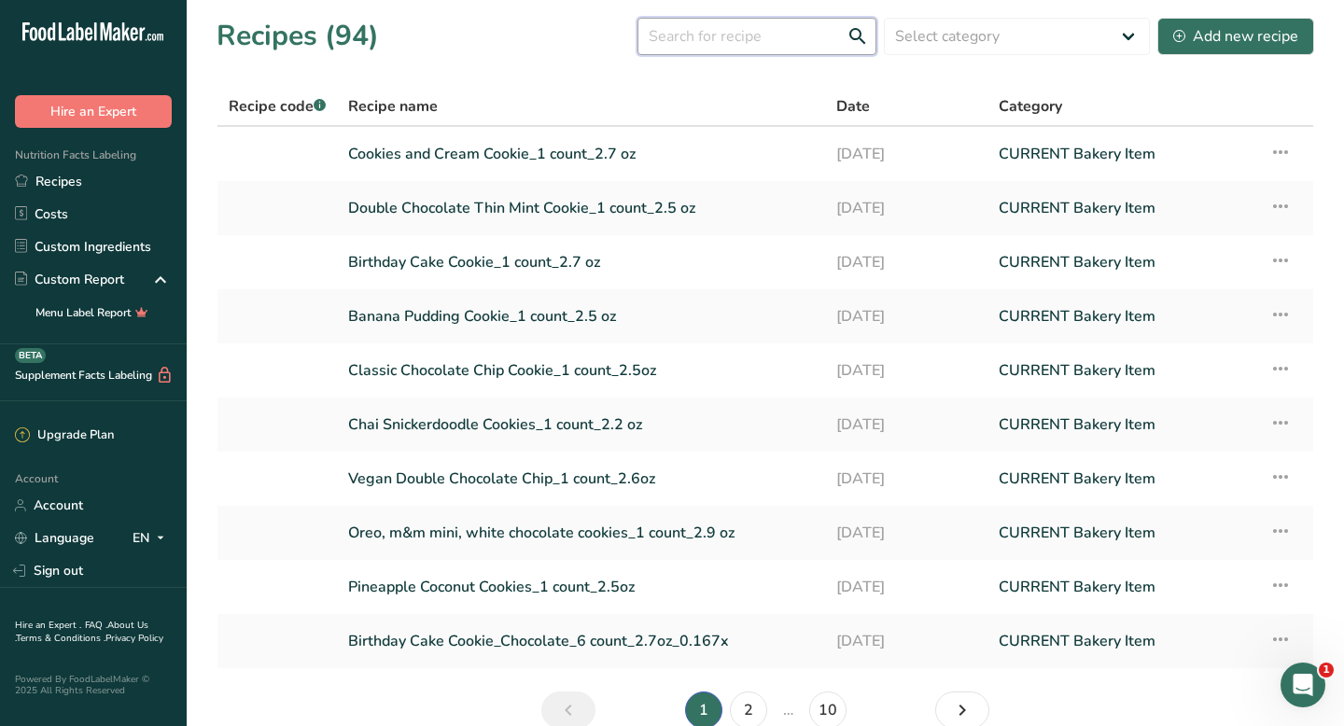
click at [760, 49] on input "text" at bounding box center [757, 36] width 239 height 37
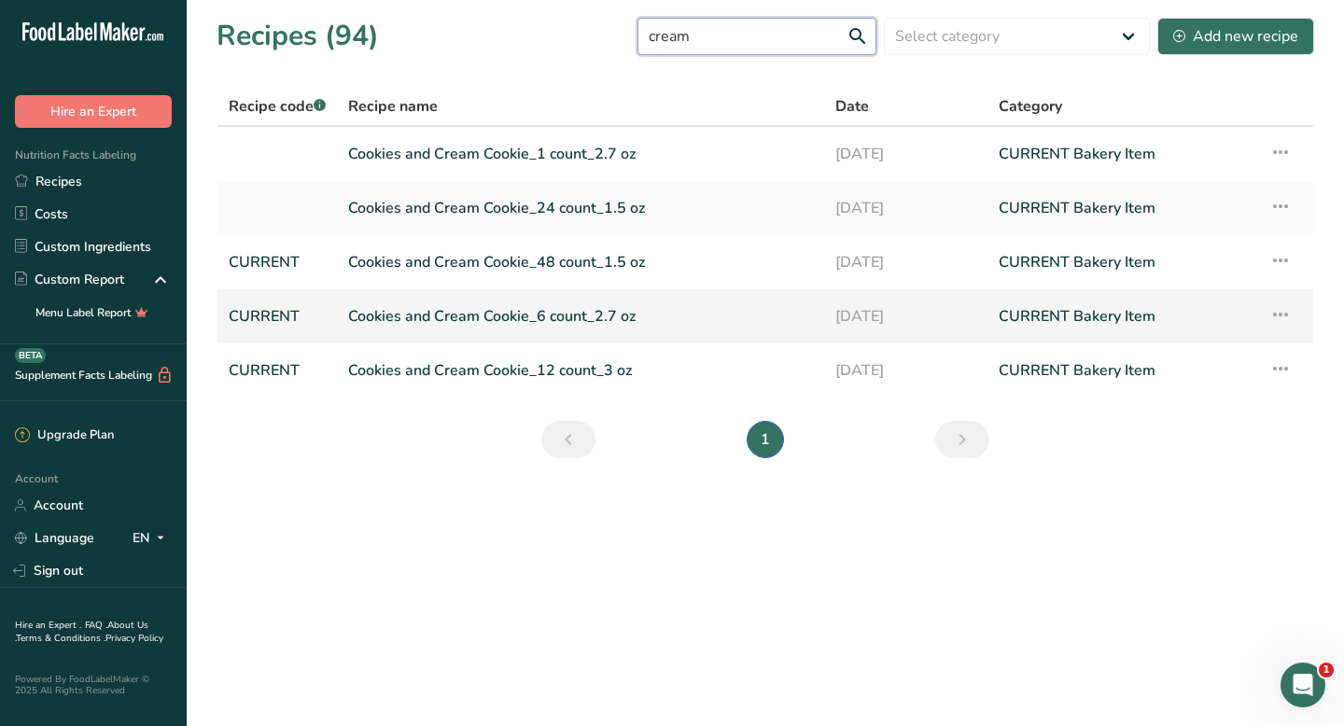
type input "cream"
click at [497, 317] on link "Cookies and Cream Cookie_6 count_2.7 oz" at bounding box center [580, 316] width 465 height 39
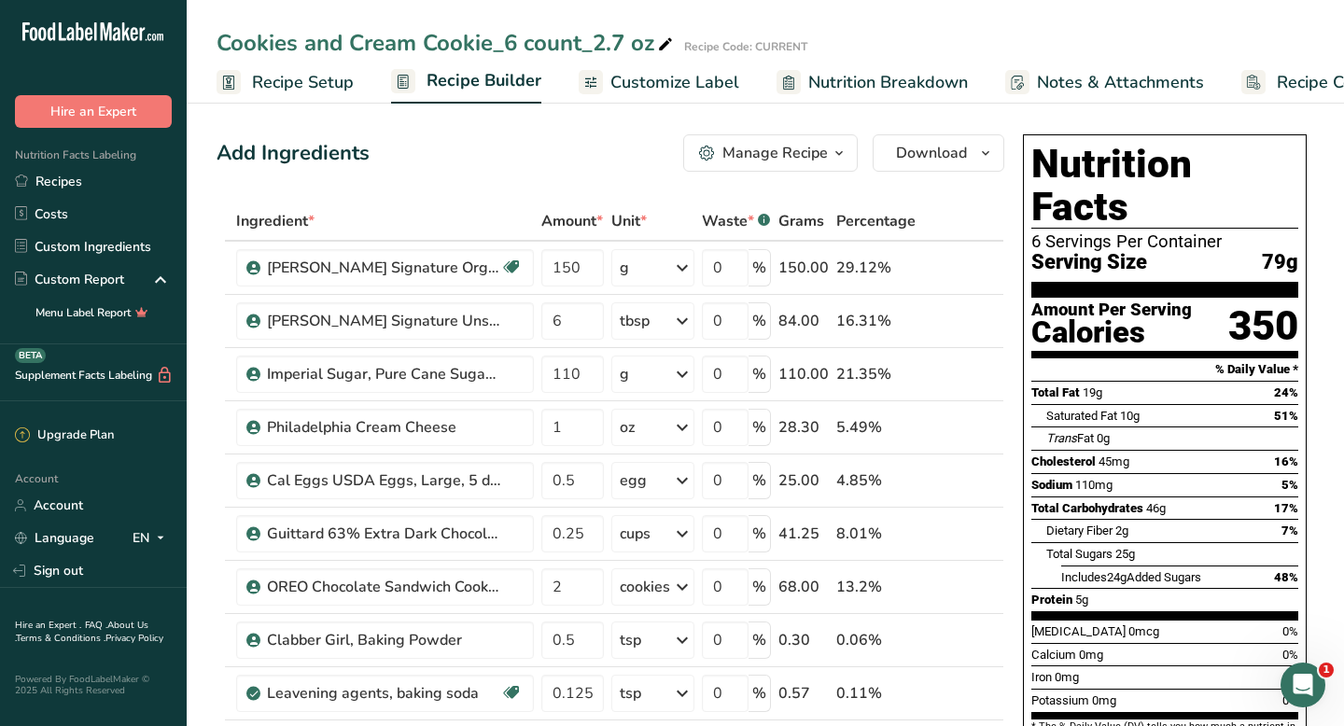
click at [1301, 85] on span "Recipe Costing" at bounding box center [1334, 82] width 114 height 25
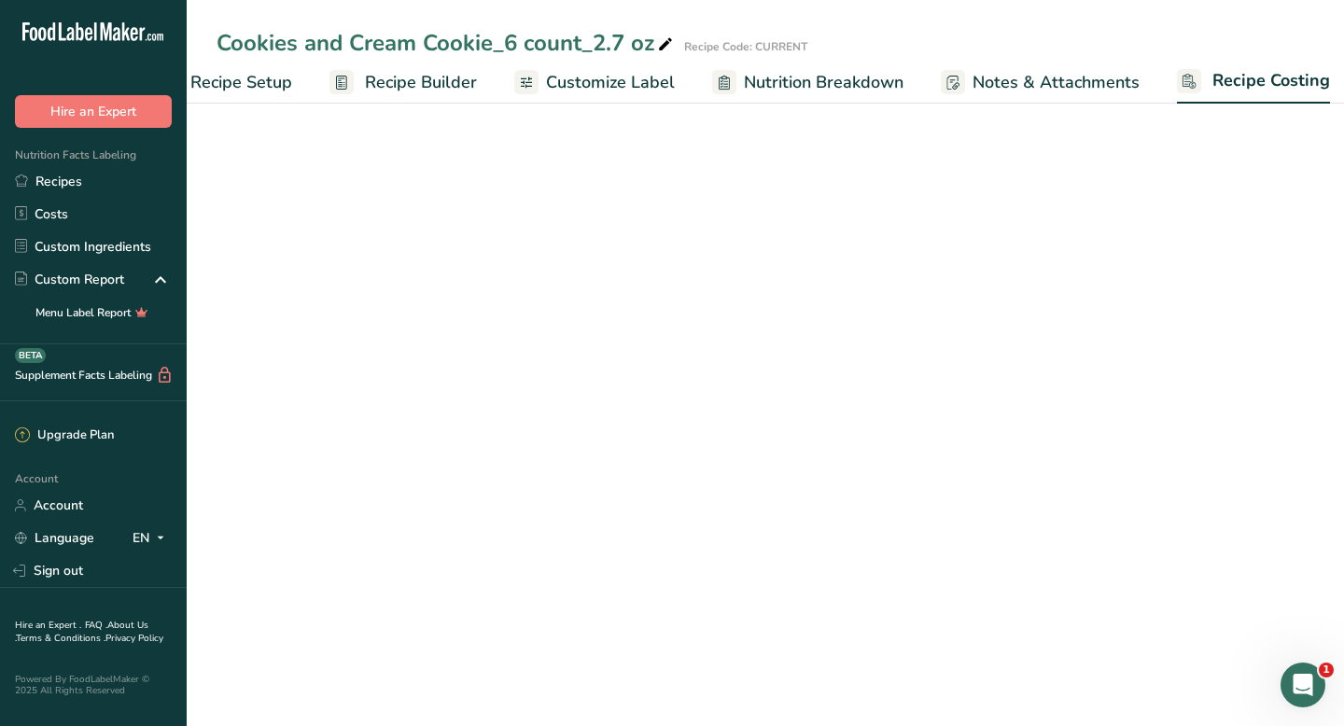
scroll to position [0, 76]
select select "12"
select select "1"
select select "5"
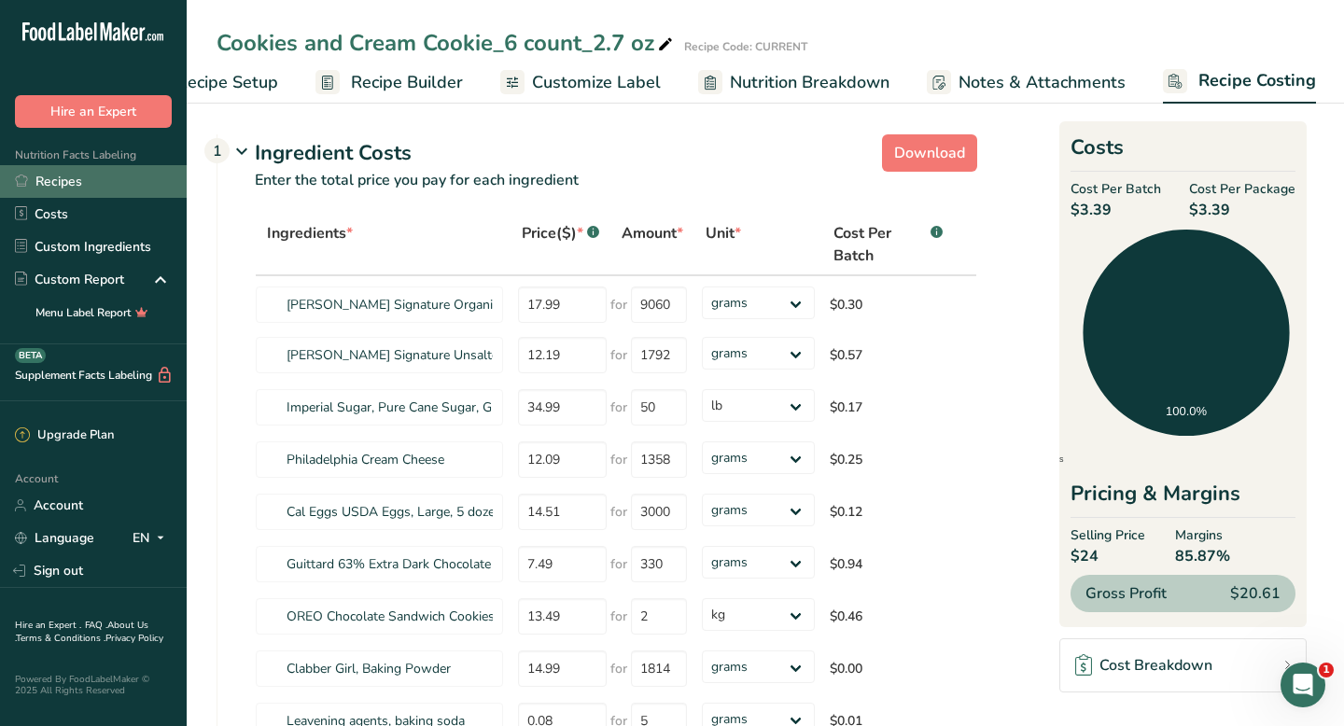
click at [73, 177] on link "Recipes" at bounding box center [93, 181] width 187 height 33
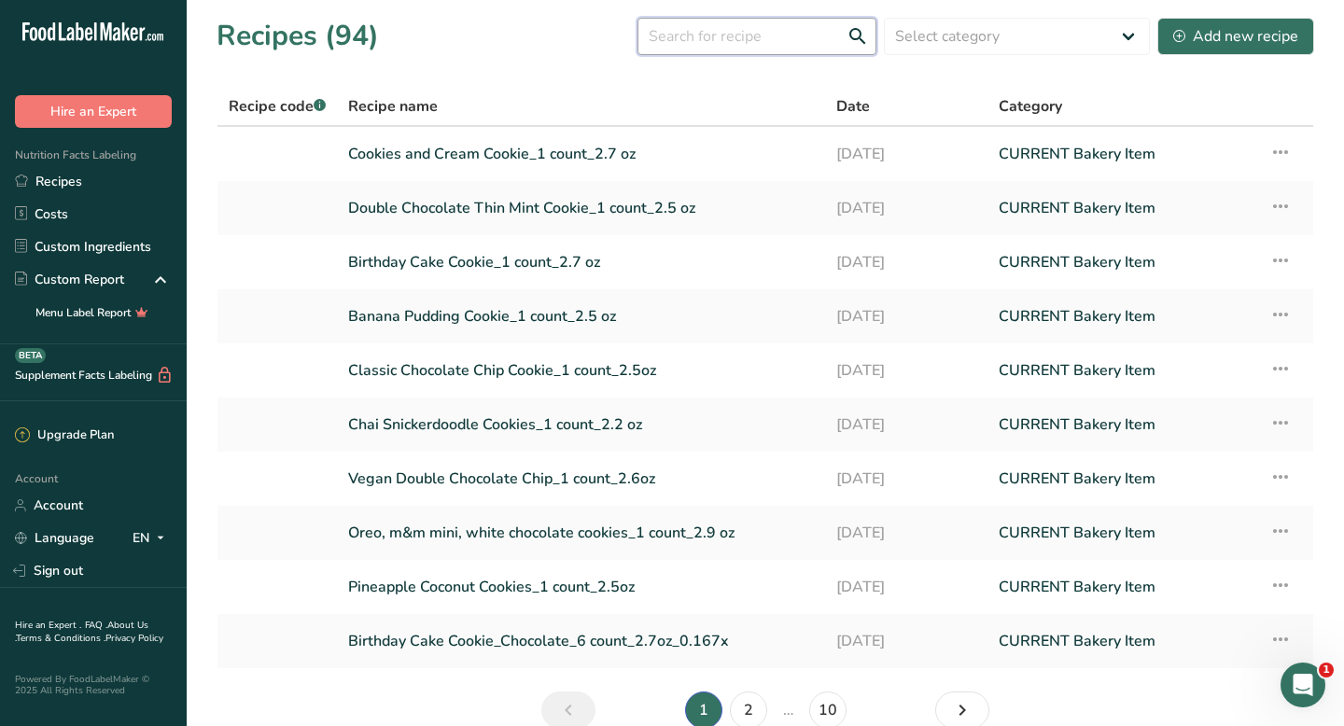
click at [754, 44] on input "text" at bounding box center [757, 36] width 239 height 37
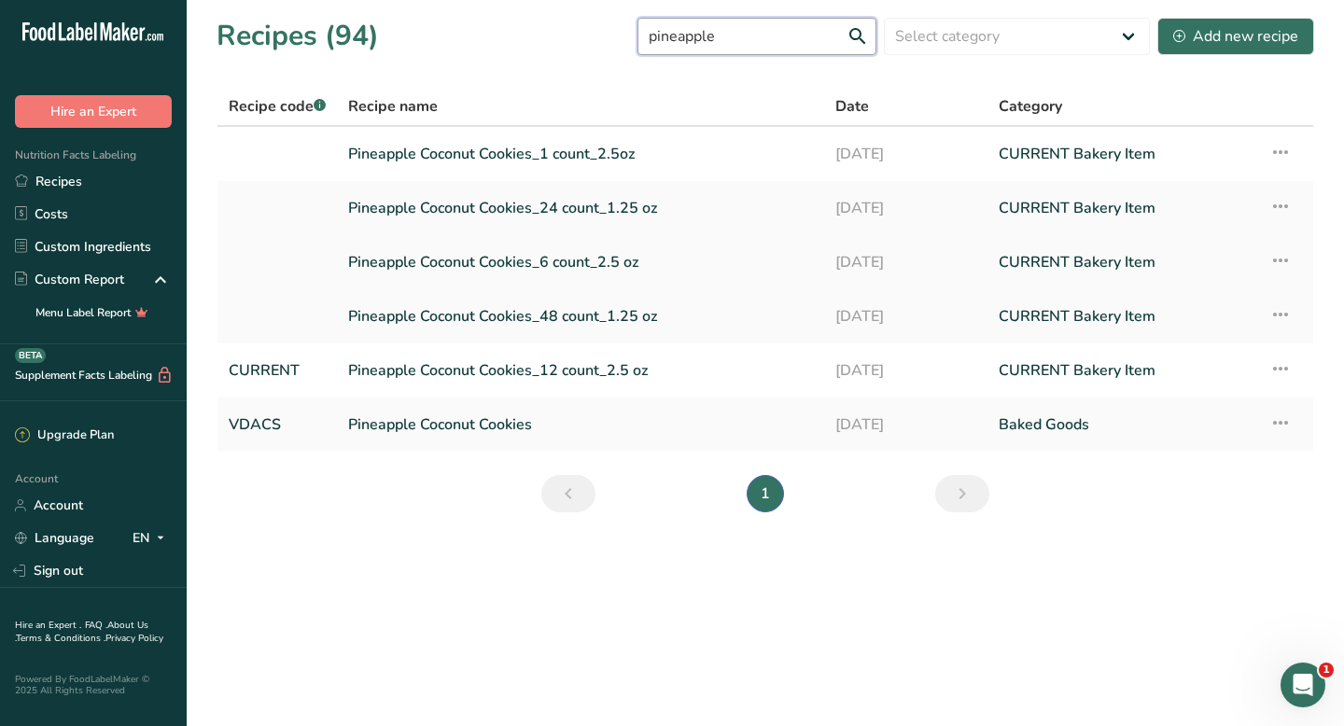
type input "pineapple"
click at [540, 263] on link "Pineapple Coconut Cookies_6 count_2.5 oz" at bounding box center [580, 262] width 465 height 39
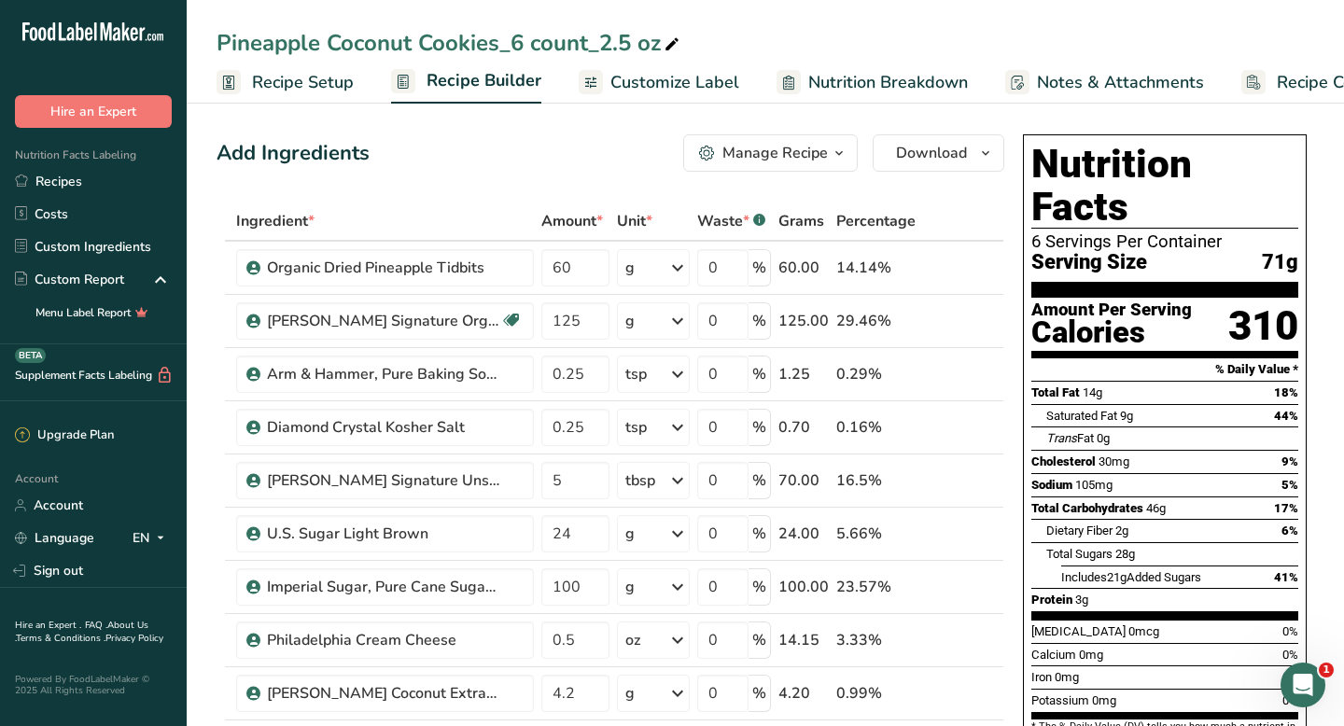
click at [1283, 89] on span "Recipe Costing" at bounding box center [1334, 82] width 114 height 25
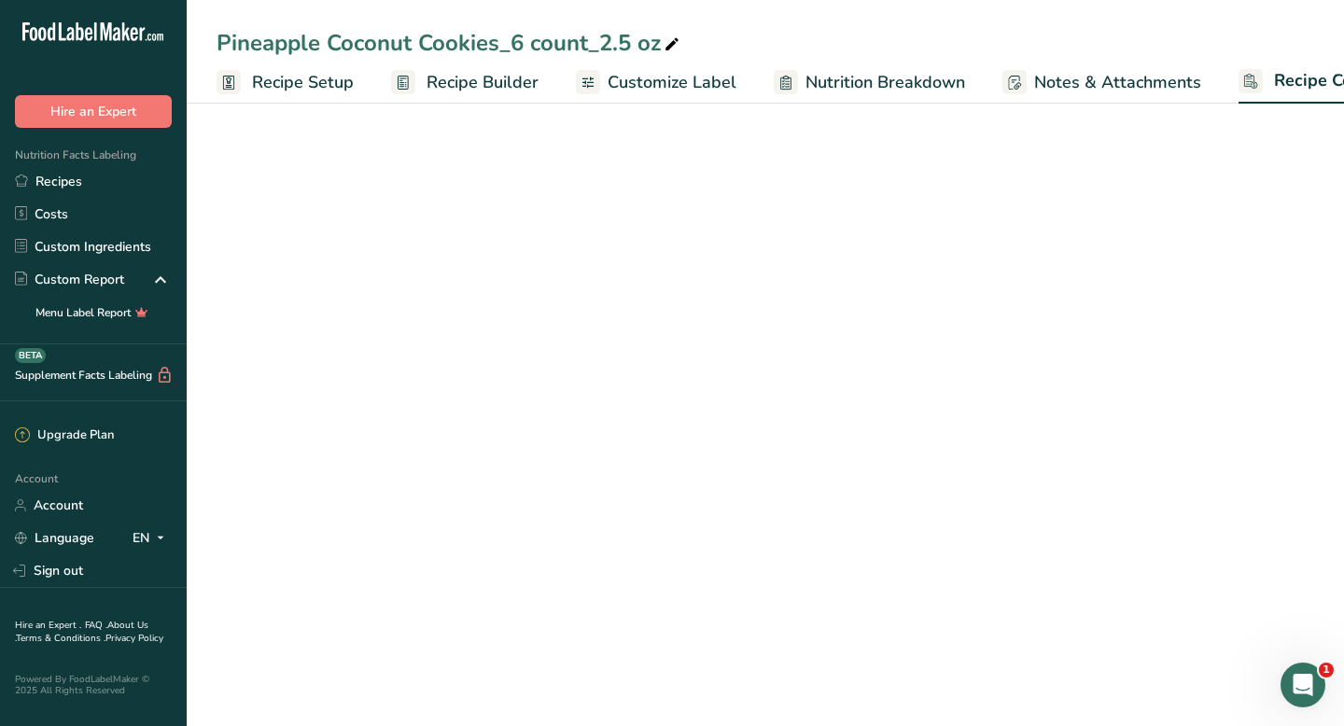
scroll to position [0, 76]
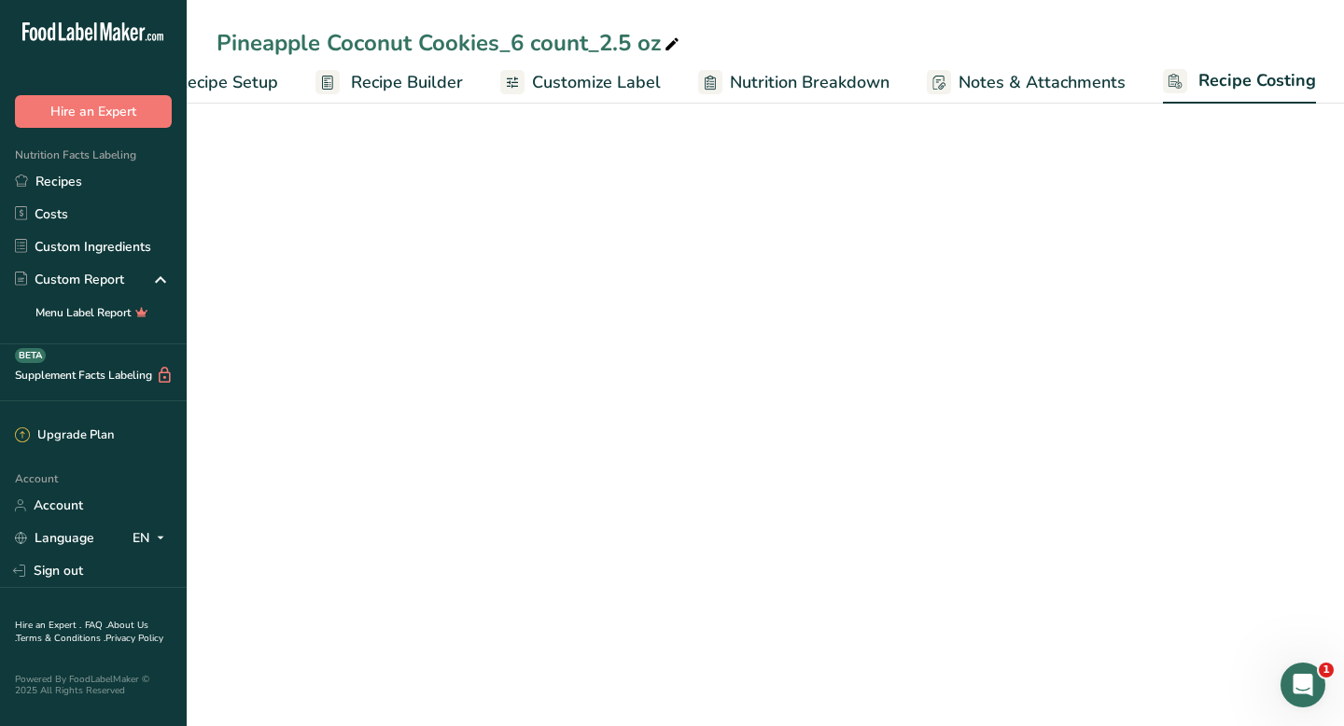
select select "5"
select select "12"
select select "5"
select select "12"
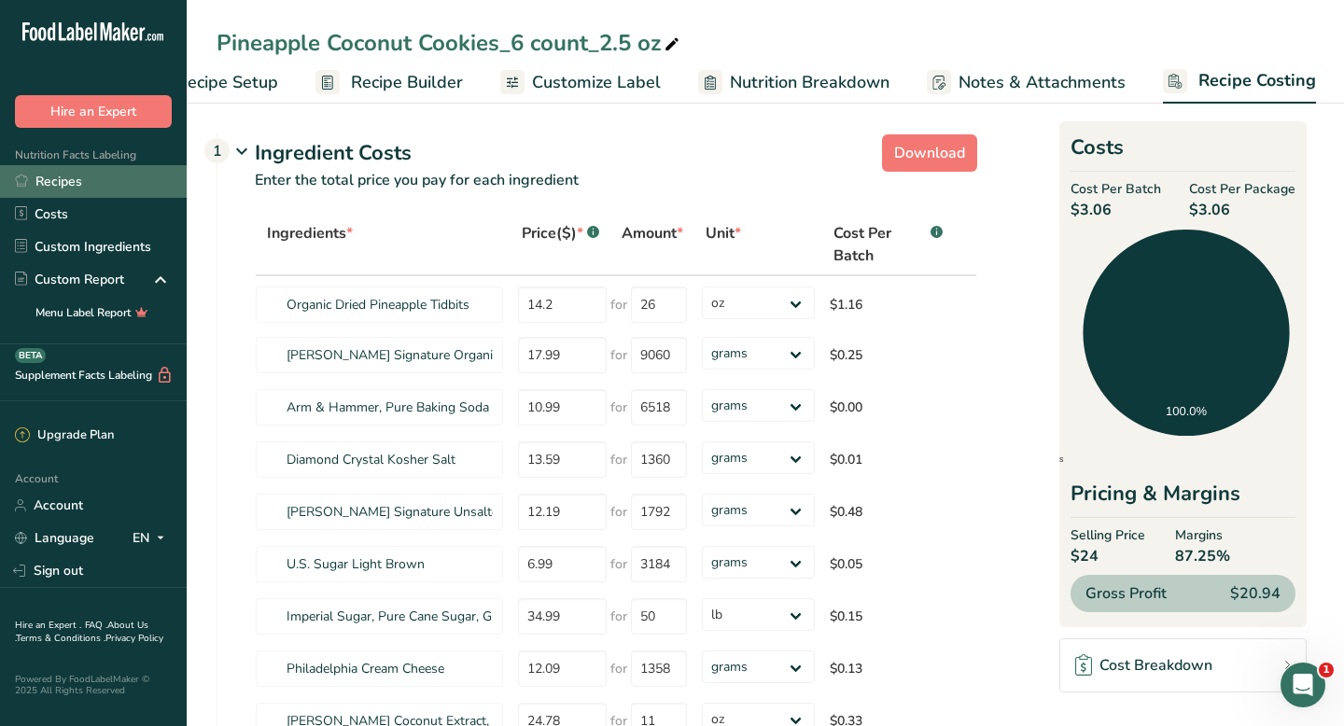
click at [46, 184] on link "Recipes" at bounding box center [93, 181] width 187 height 33
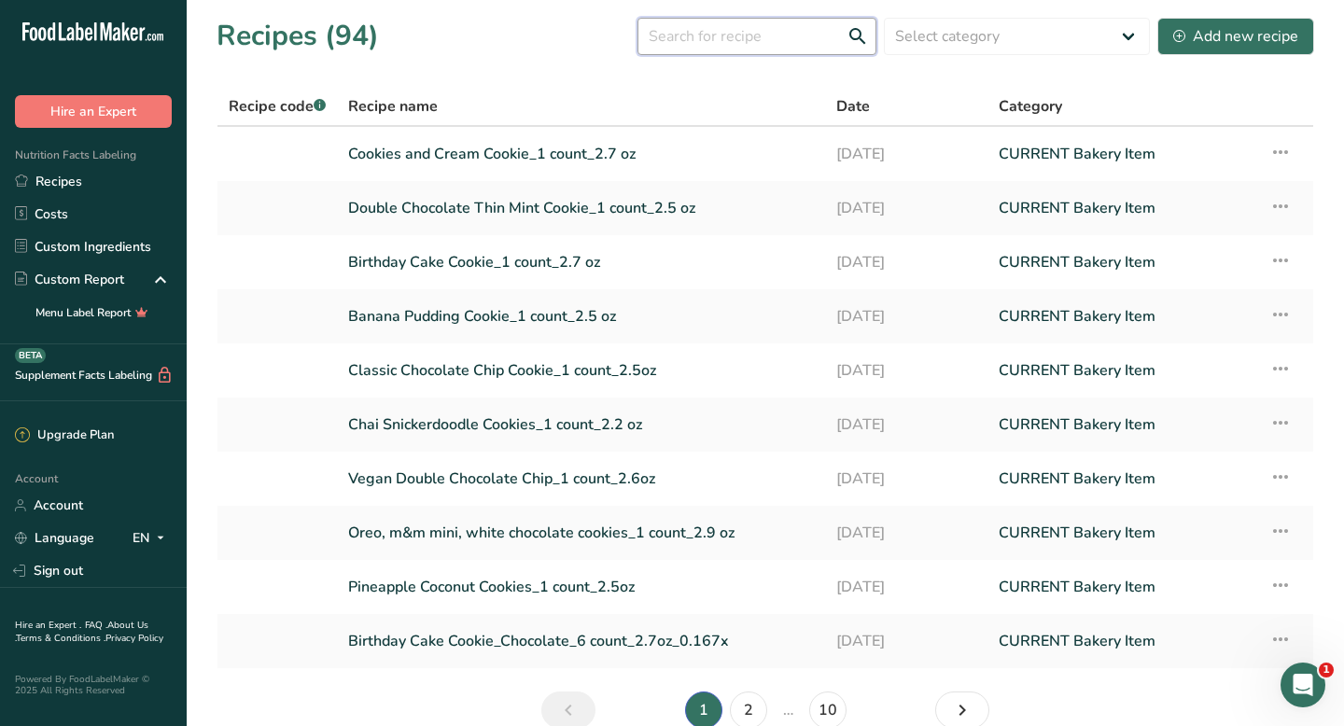
click at [729, 39] on input "text" at bounding box center [757, 36] width 239 height 37
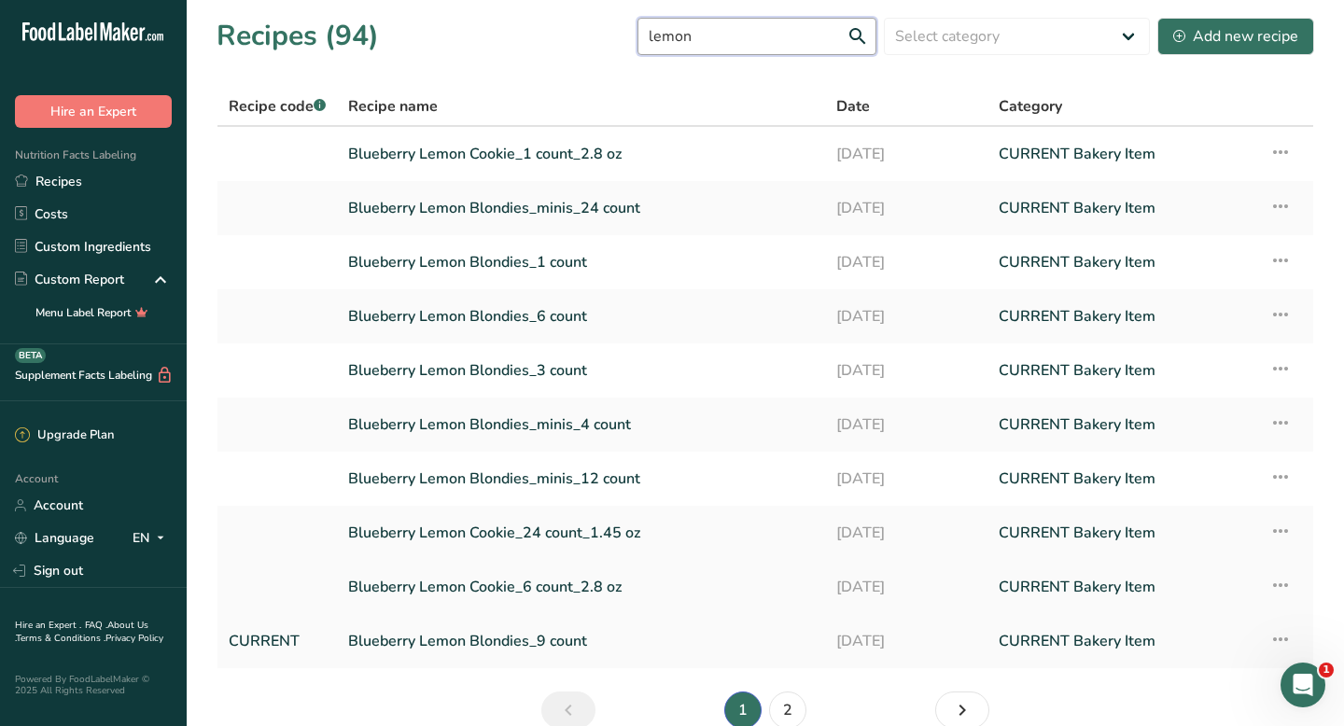
type input "lemon"
click at [507, 580] on link "Blueberry Lemon Cookie_6 count_2.8 oz" at bounding box center [581, 587] width 466 height 39
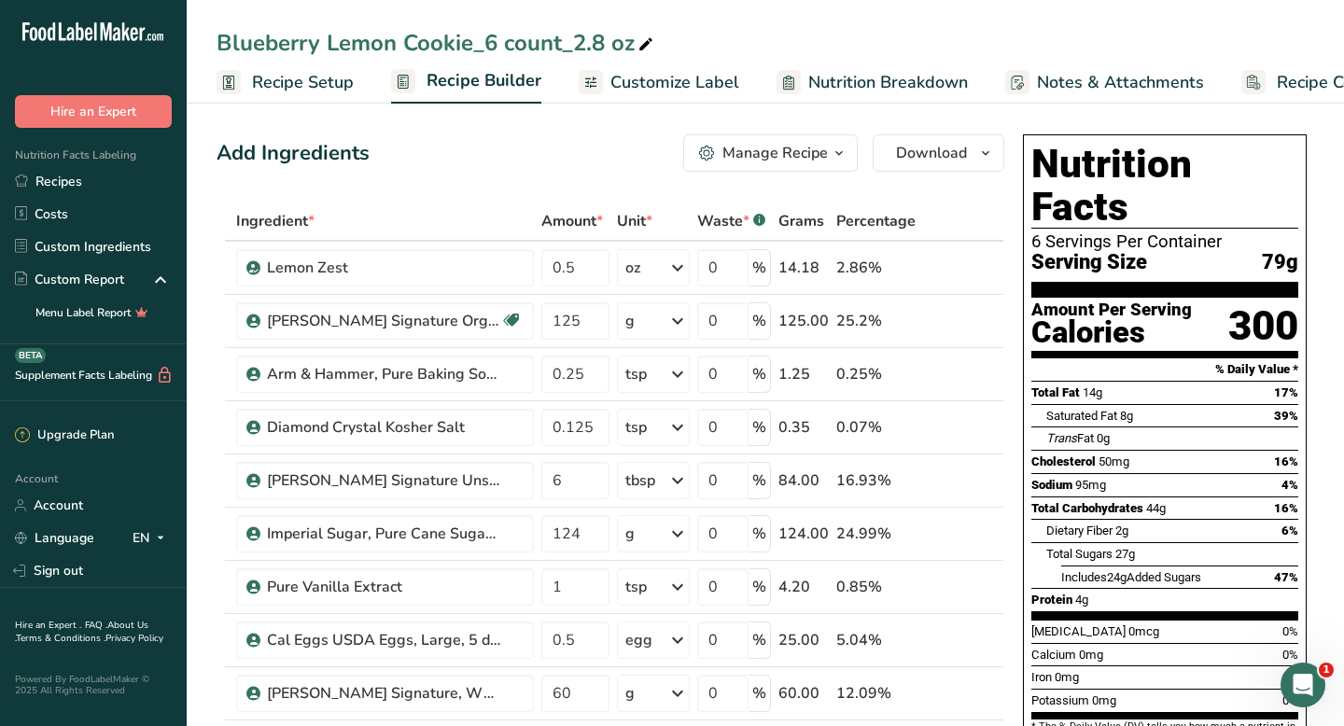
click at [1287, 83] on span "Recipe Costing" at bounding box center [1334, 82] width 114 height 25
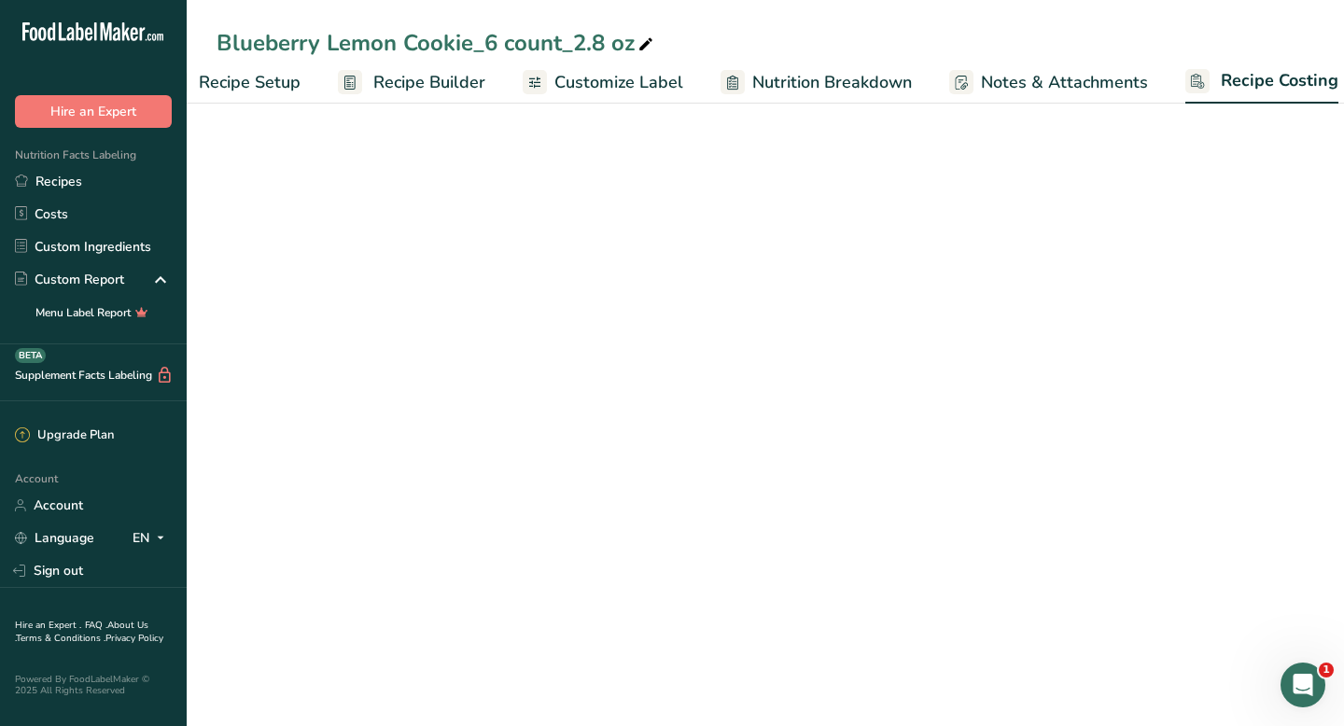
select select "12"
select select "5"
select select "12"
select select "5"
select select "12"
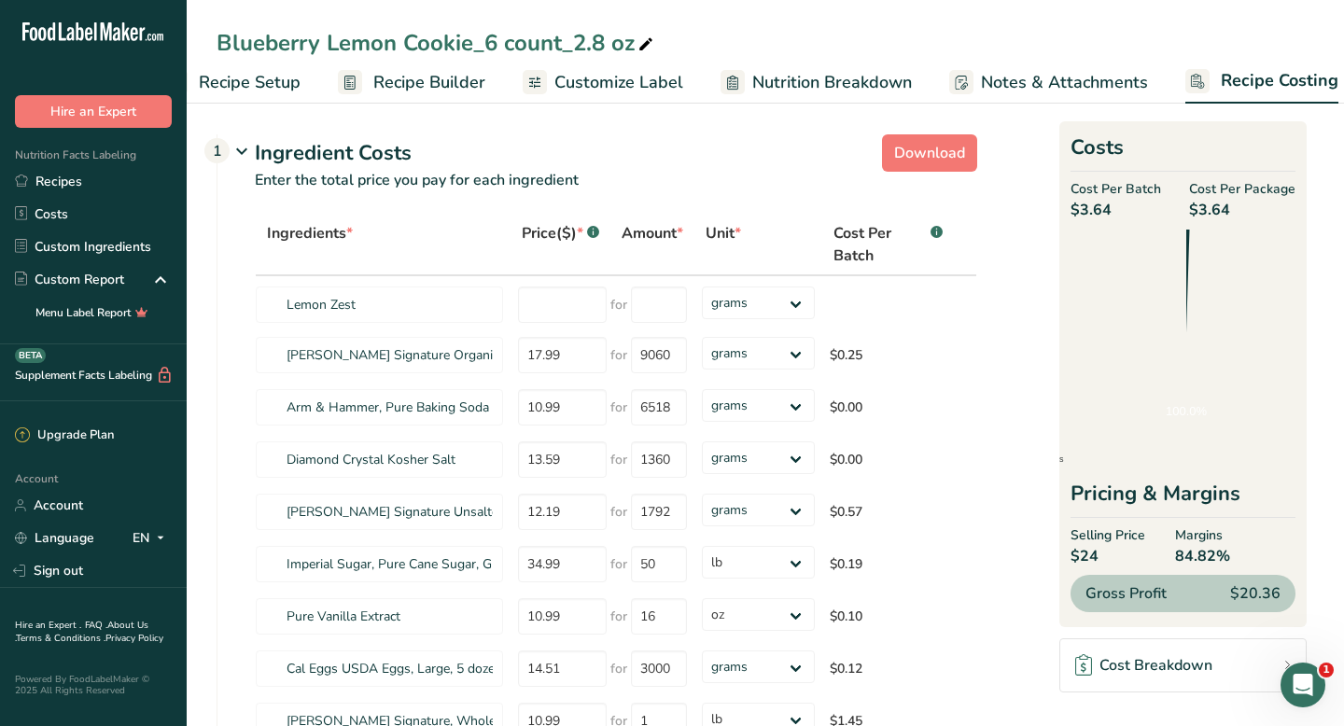
scroll to position [0, 76]
